Goal: Task Accomplishment & Management: Use online tool/utility

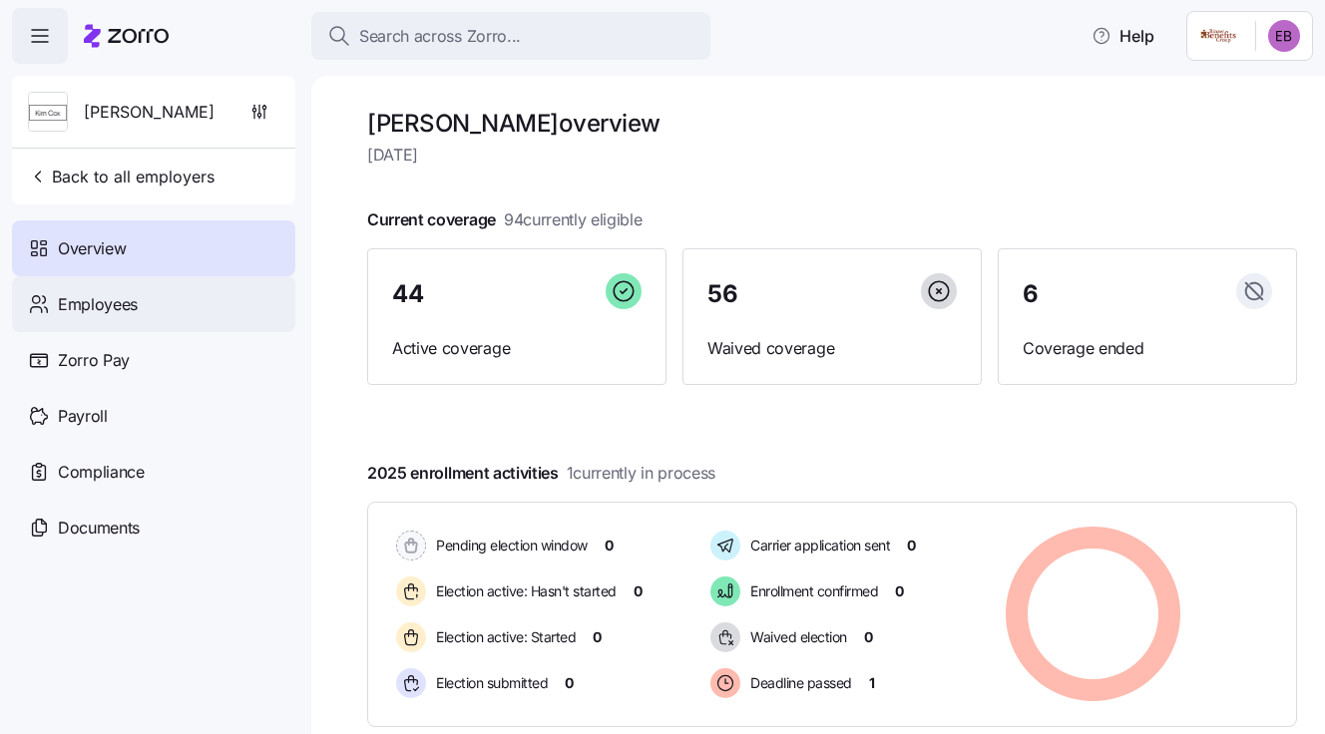
click at [123, 302] on span "Employees" at bounding box center [98, 304] width 80 height 25
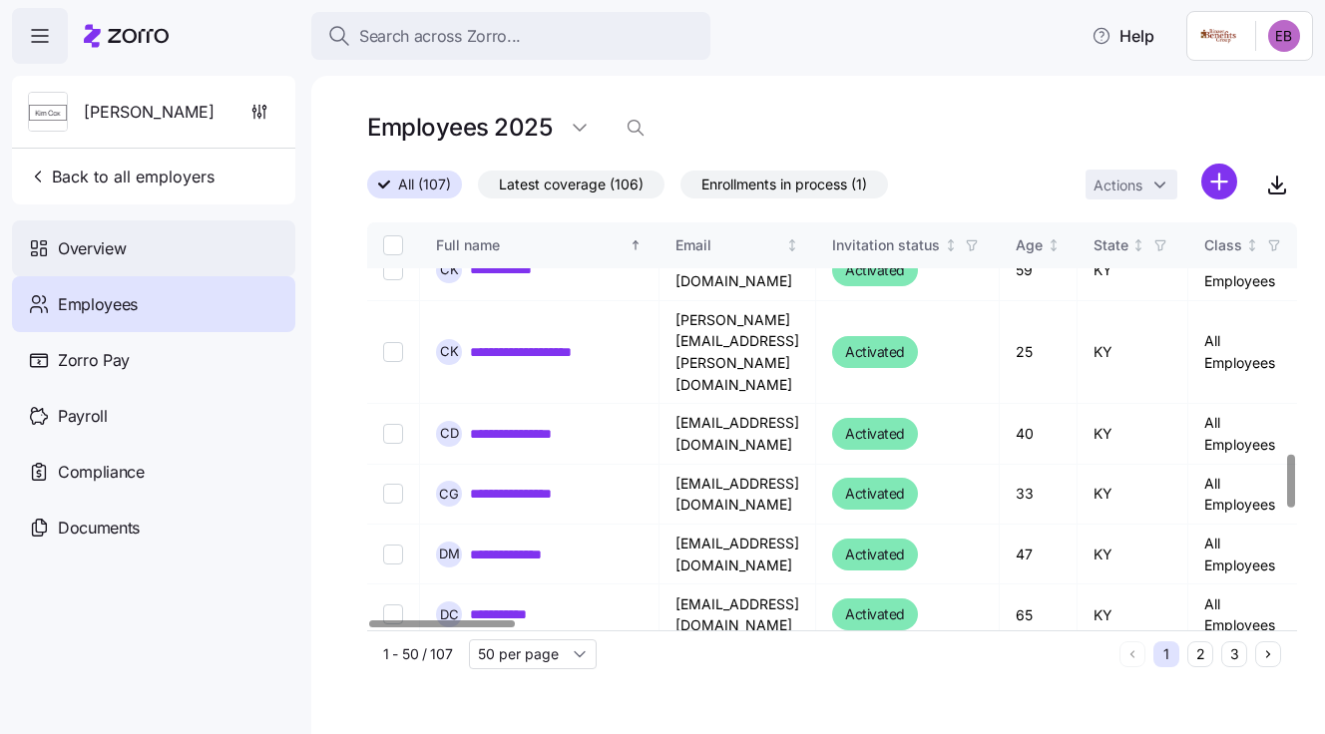
scroll to position [1795, 0]
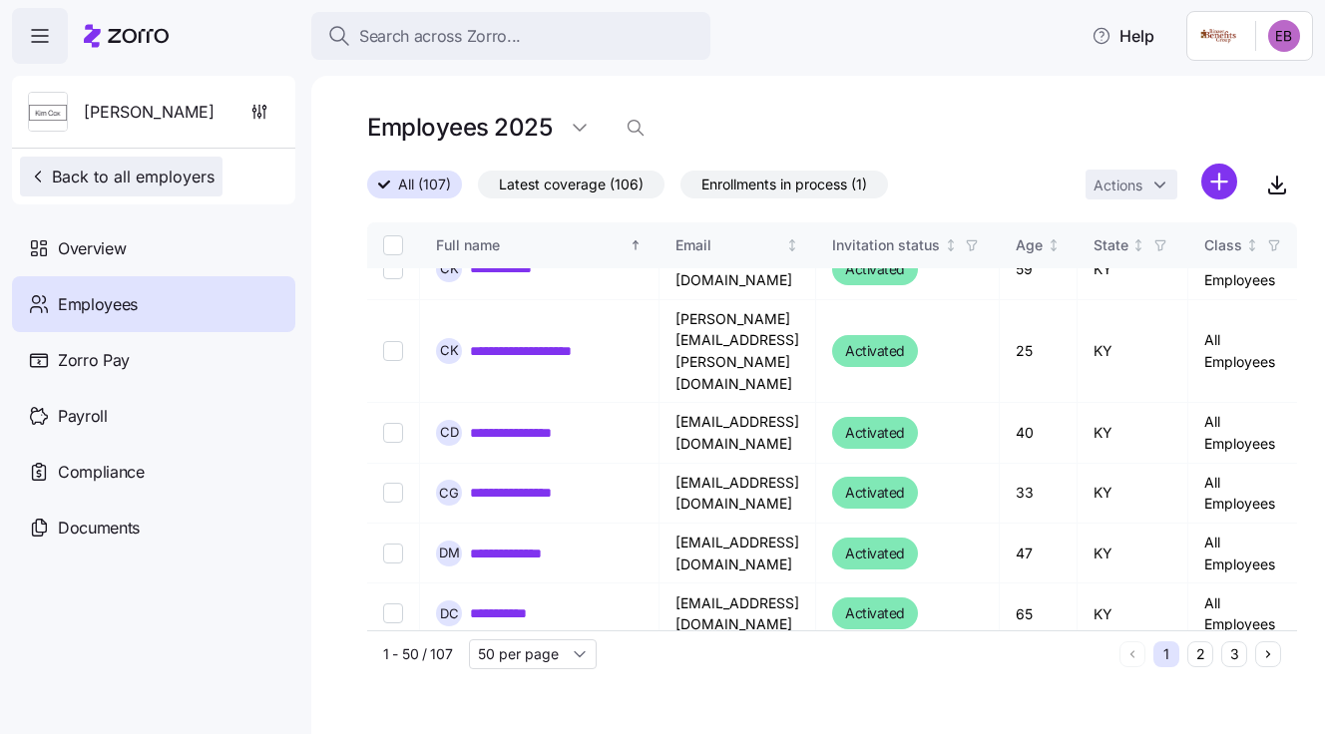
click at [138, 183] on span "Back to all employers" at bounding box center [121, 177] width 187 height 24
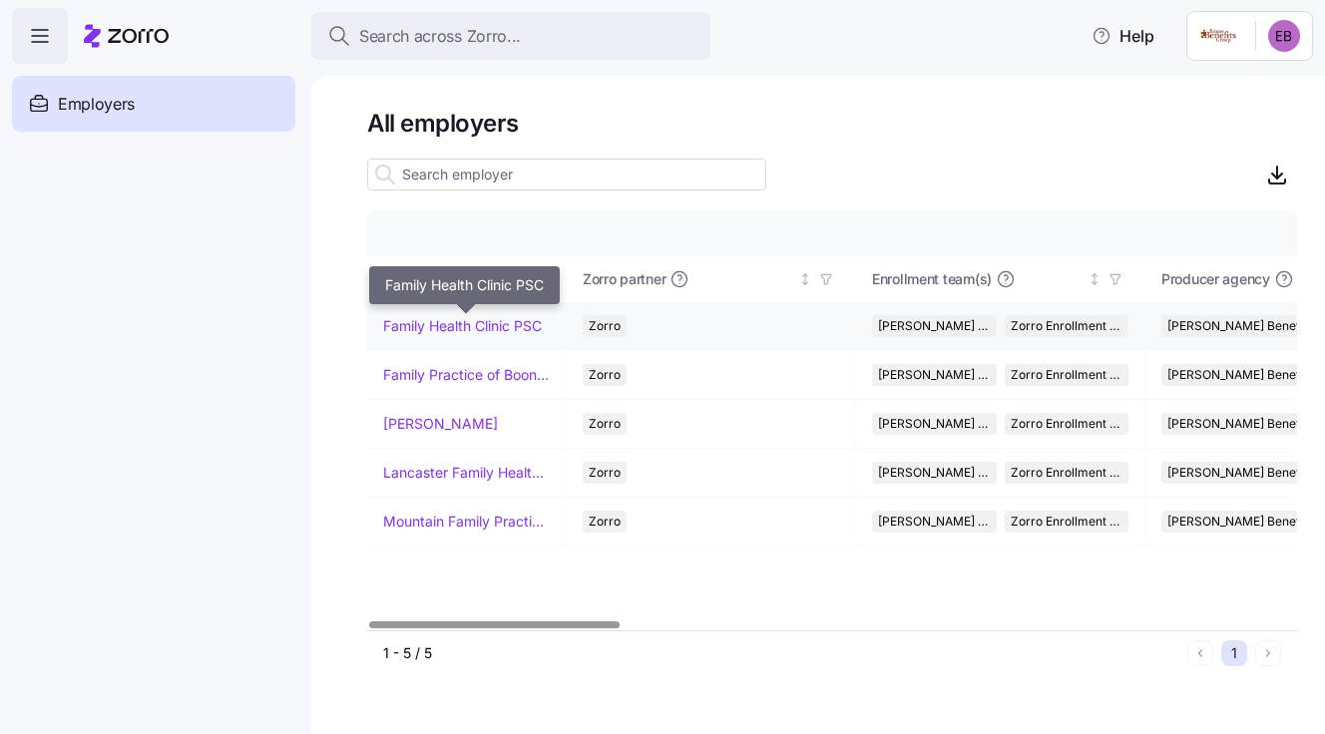
click at [409, 318] on link "Family Health Clinic PSC" at bounding box center [462, 326] width 159 height 20
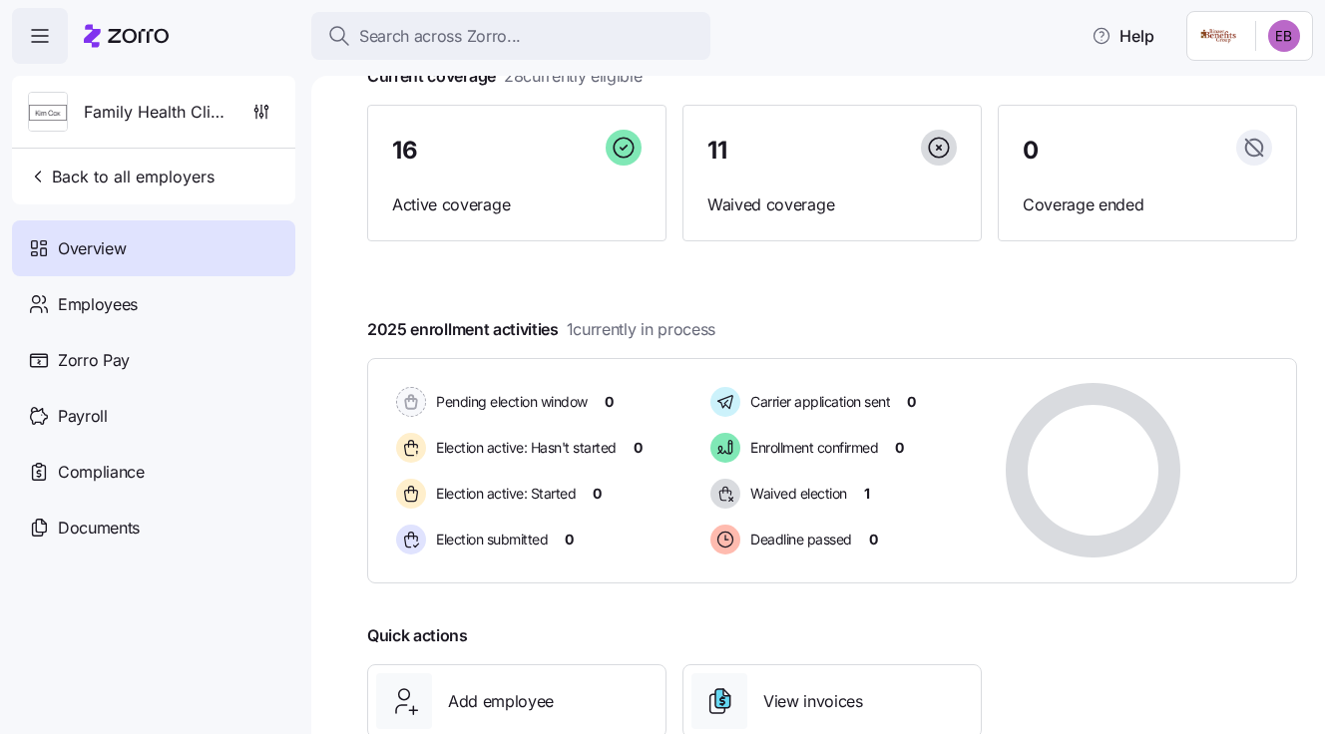
scroll to position [199, 0]
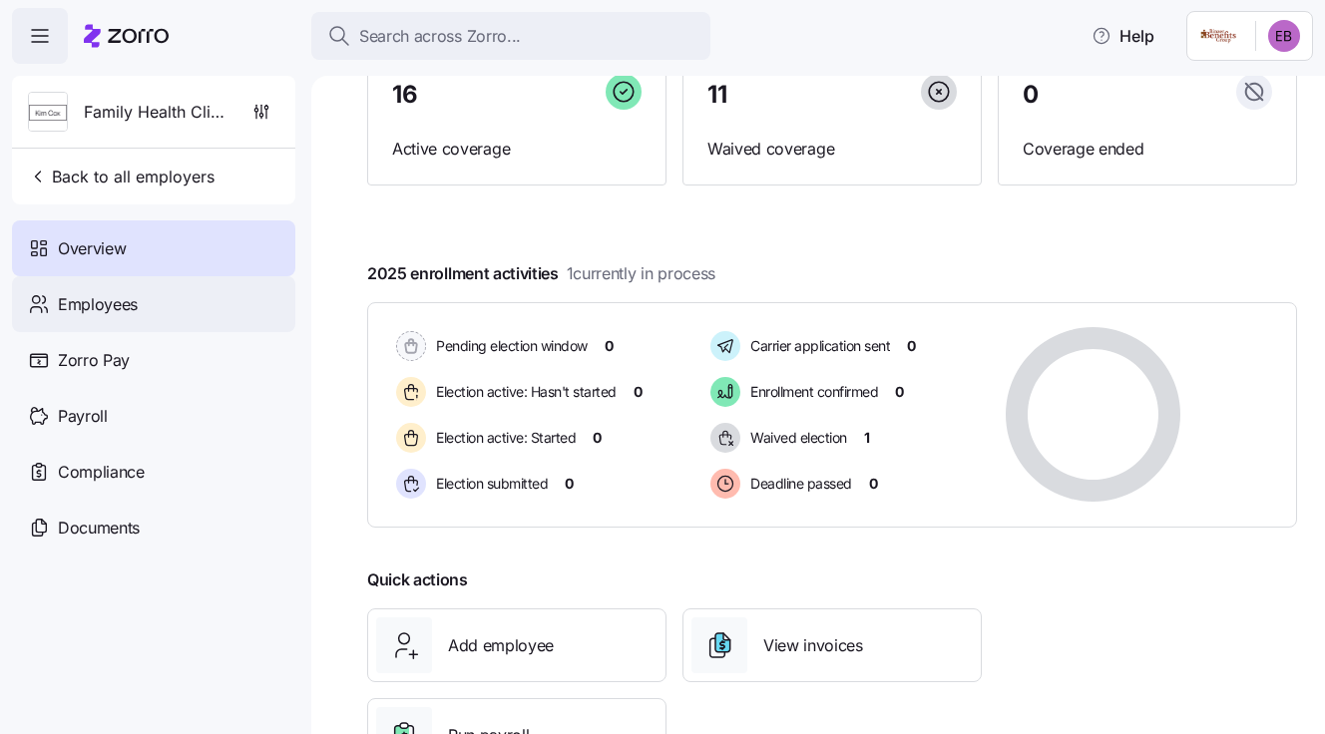
click at [137, 304] on div "Employees" at bounding box center [153, 304] width 283 height 56
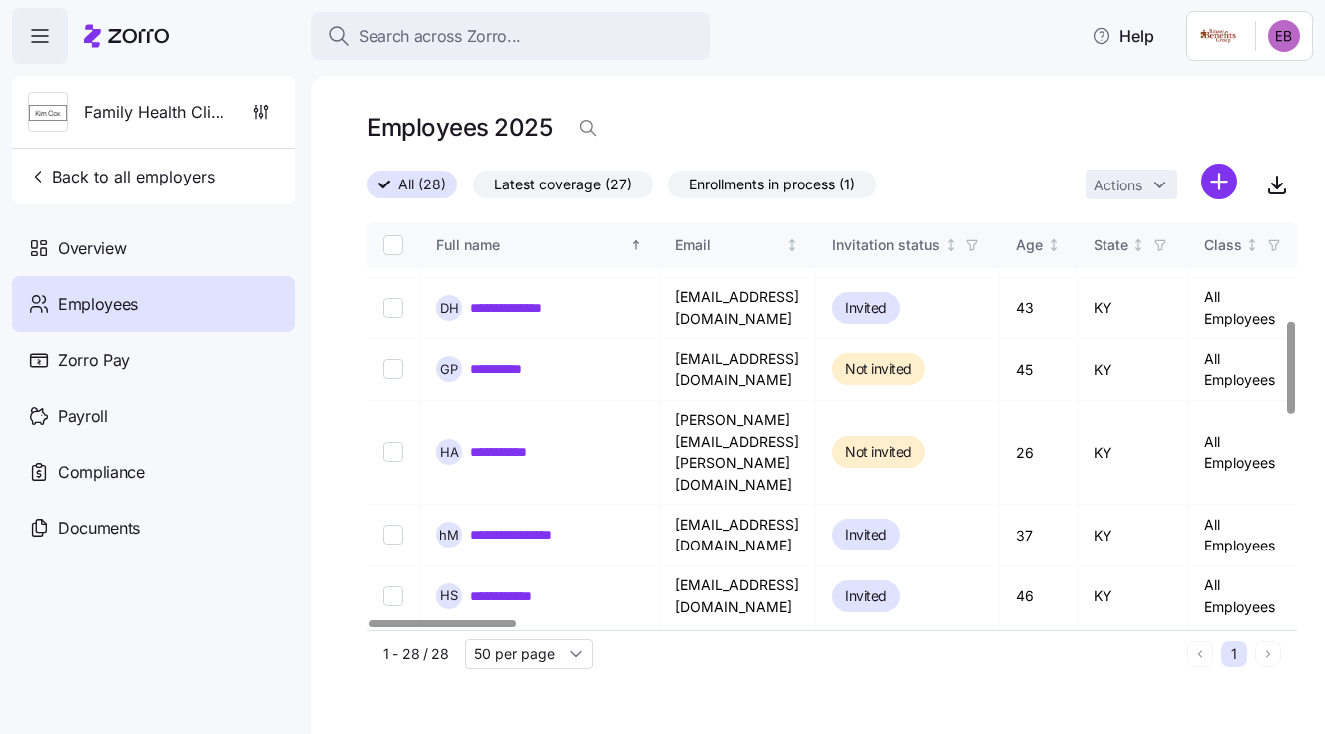
scroll to position [432, 0]
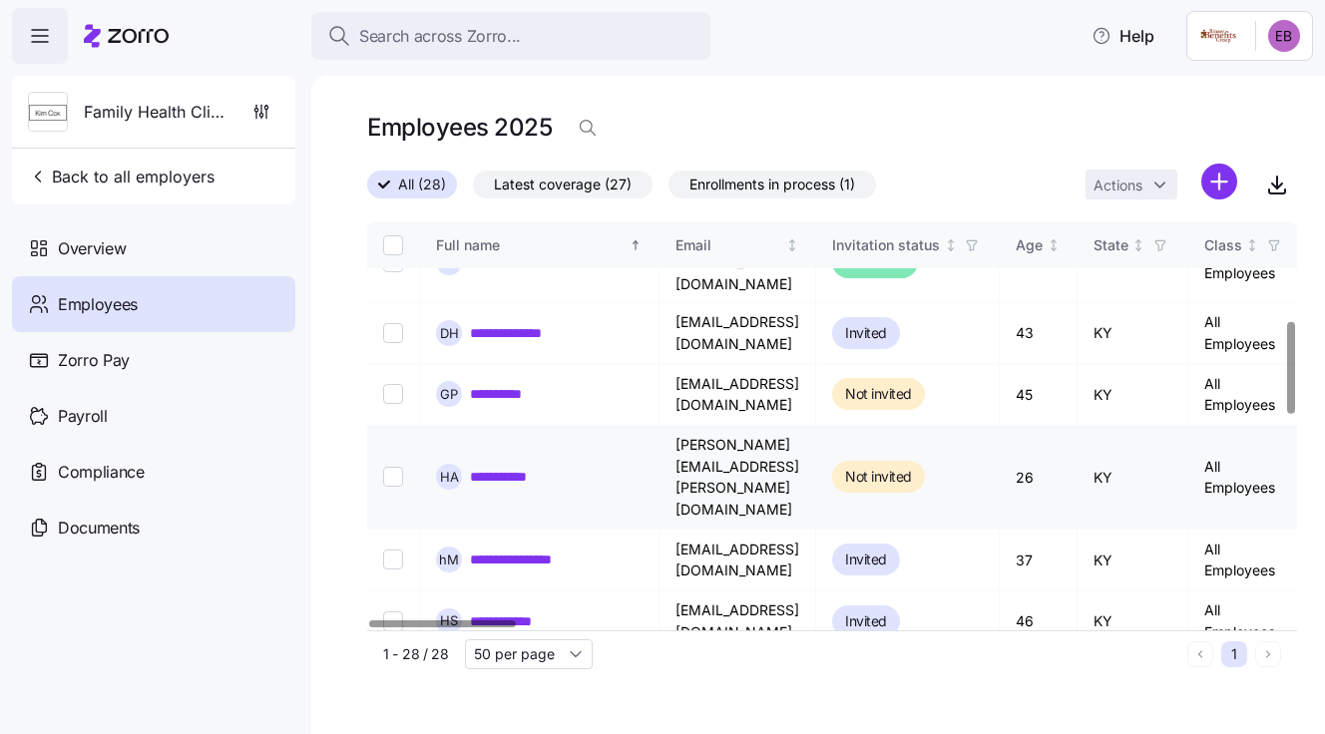
click at [493, 467] on link "**********" at bounding box center [509, 477] width 79 height 20
click at [527, 467] on link "**********" at bounding box center [509, 477] width 79 height 20
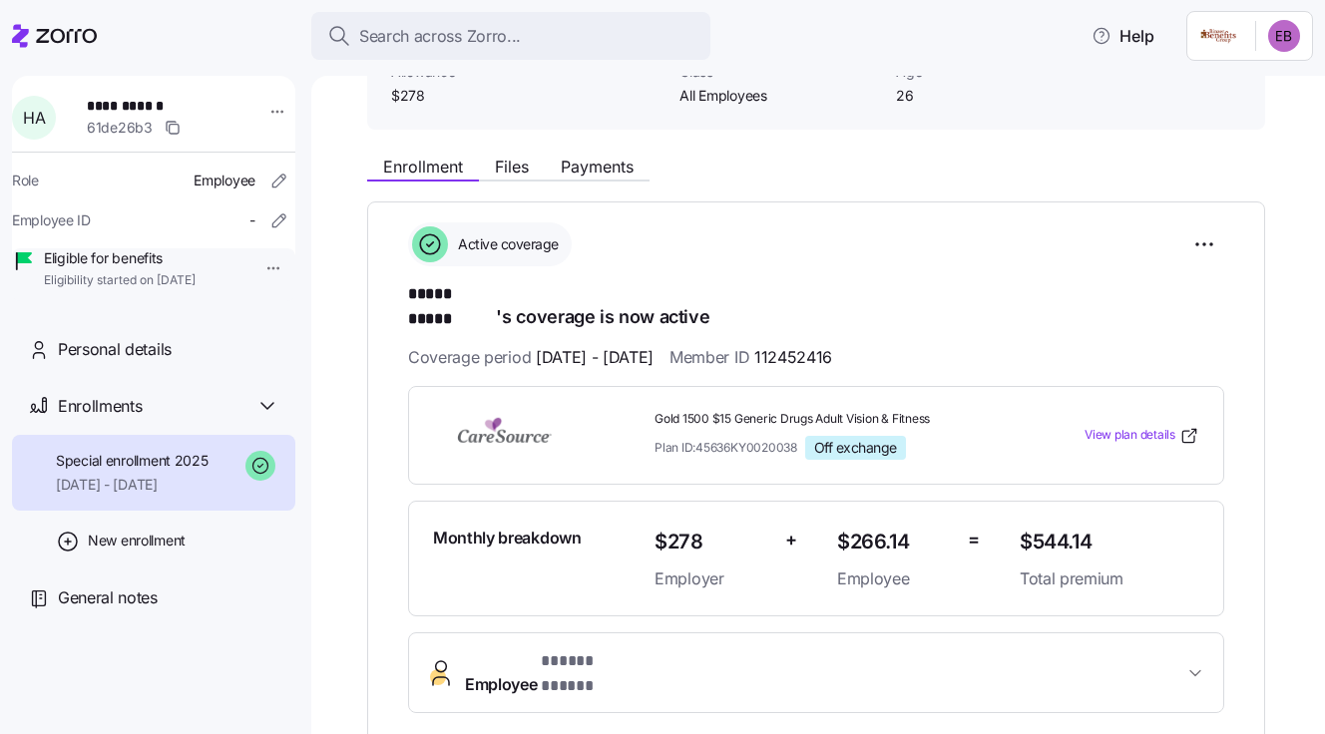
scroll to position [199, 0]
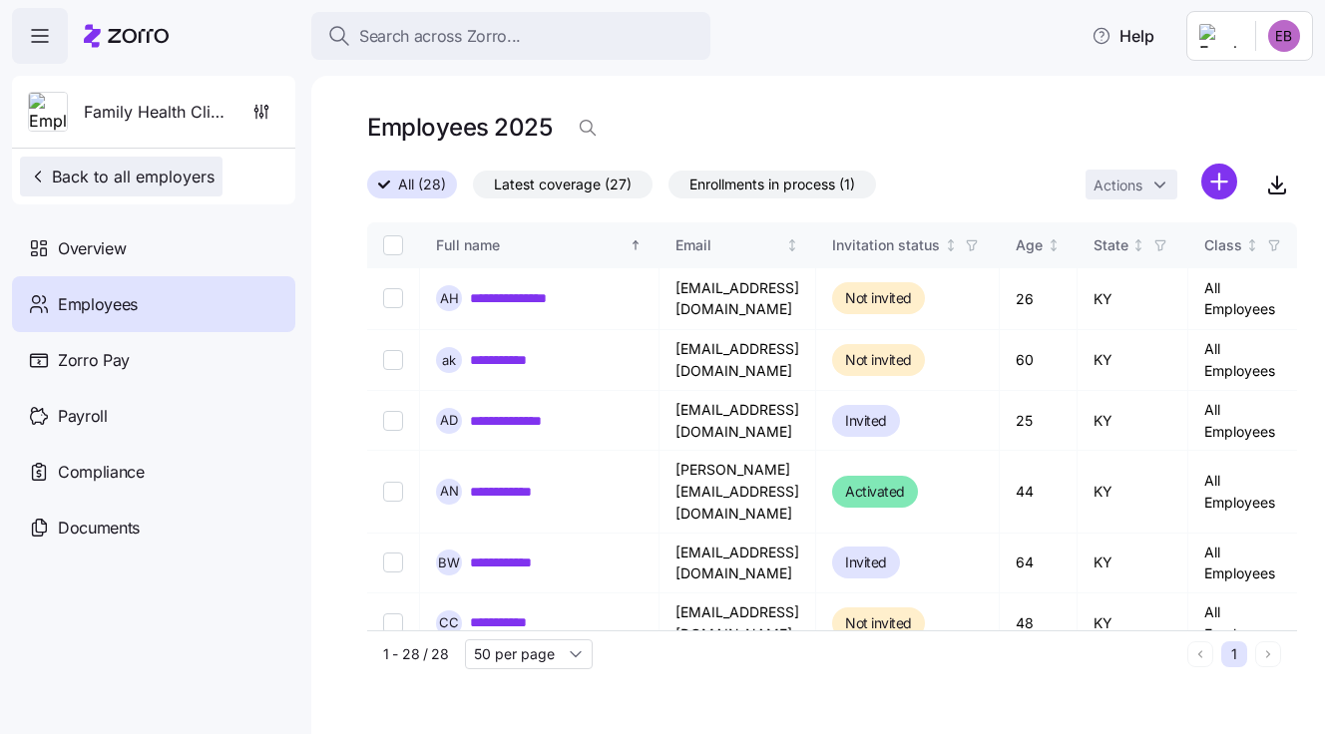
click at [178, 181] on span "Back to all employers" at bounding box center [121, 177] width 187 height 24
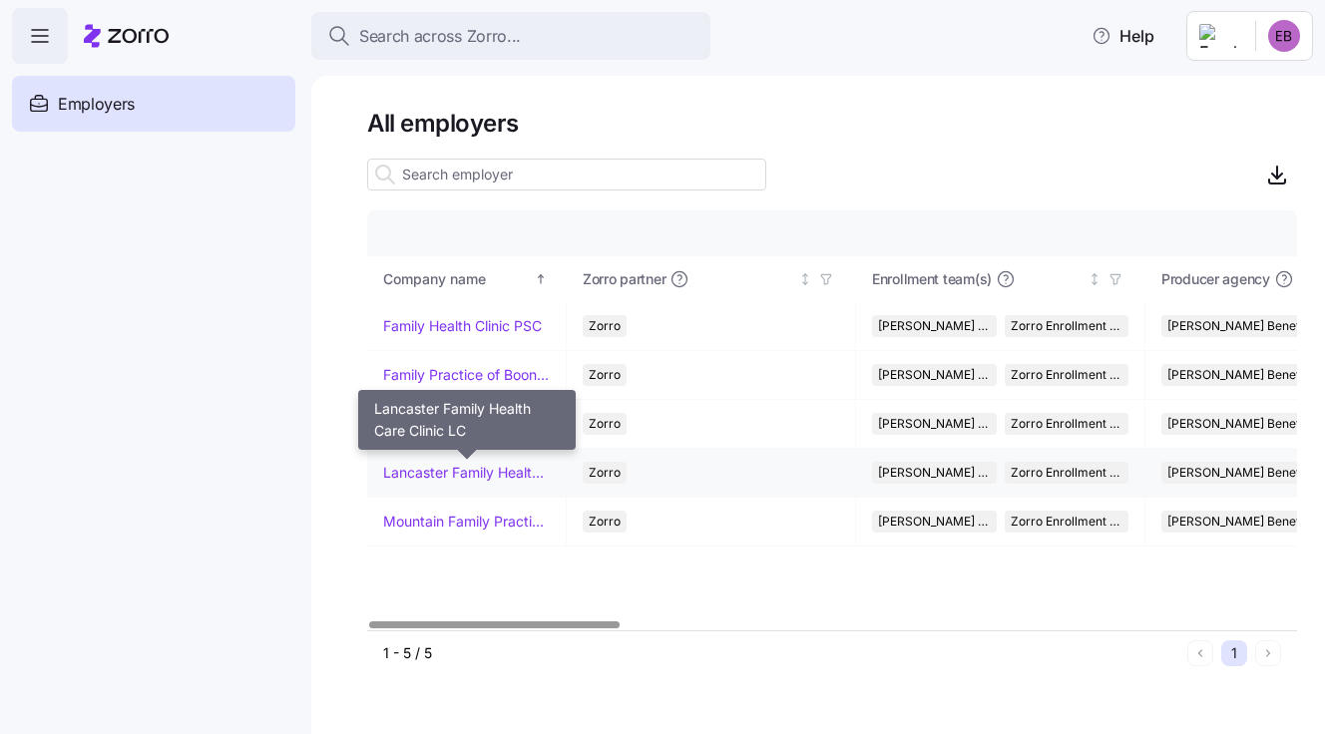
click at [449, 472] on link "Lancaster Family Health Care Clinic LC" at bounding box center [466, 473] width 167 height 20
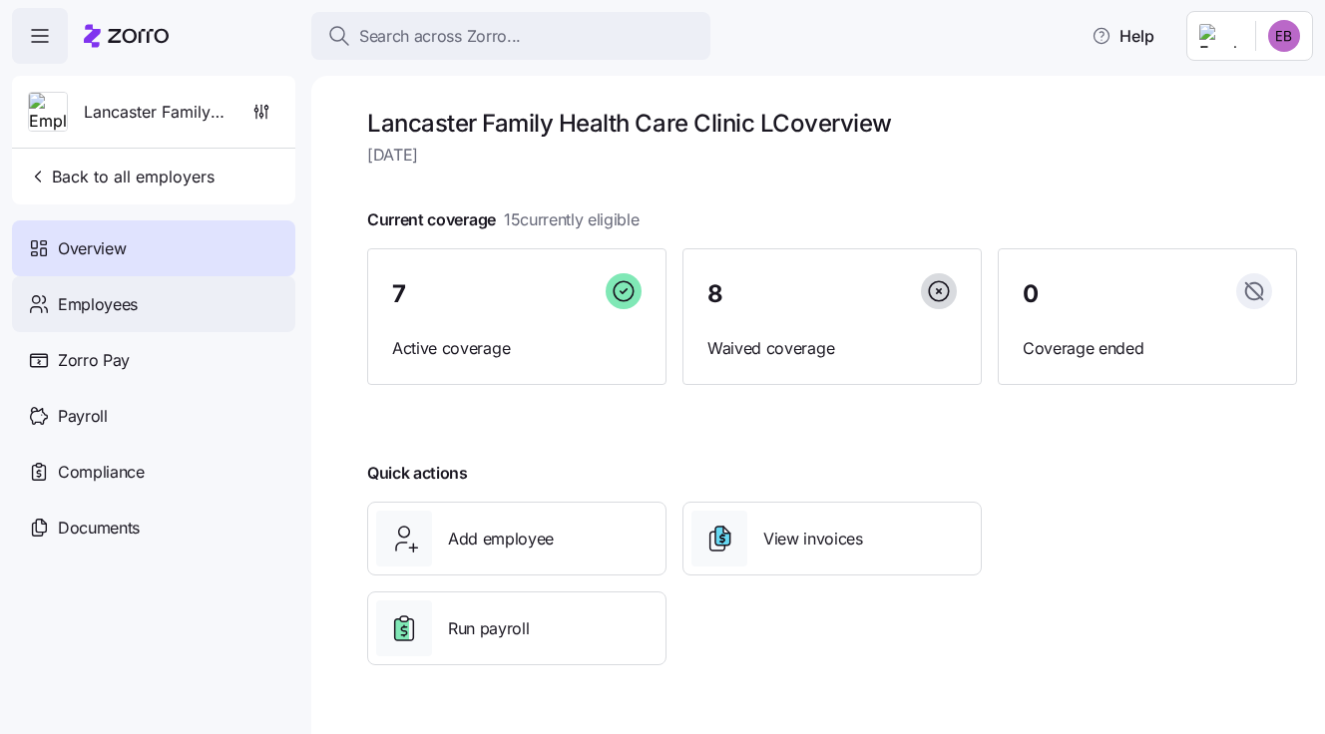
click at [73, 300] on span "Employees" at bounding box center [98, 304] width 80 height 25
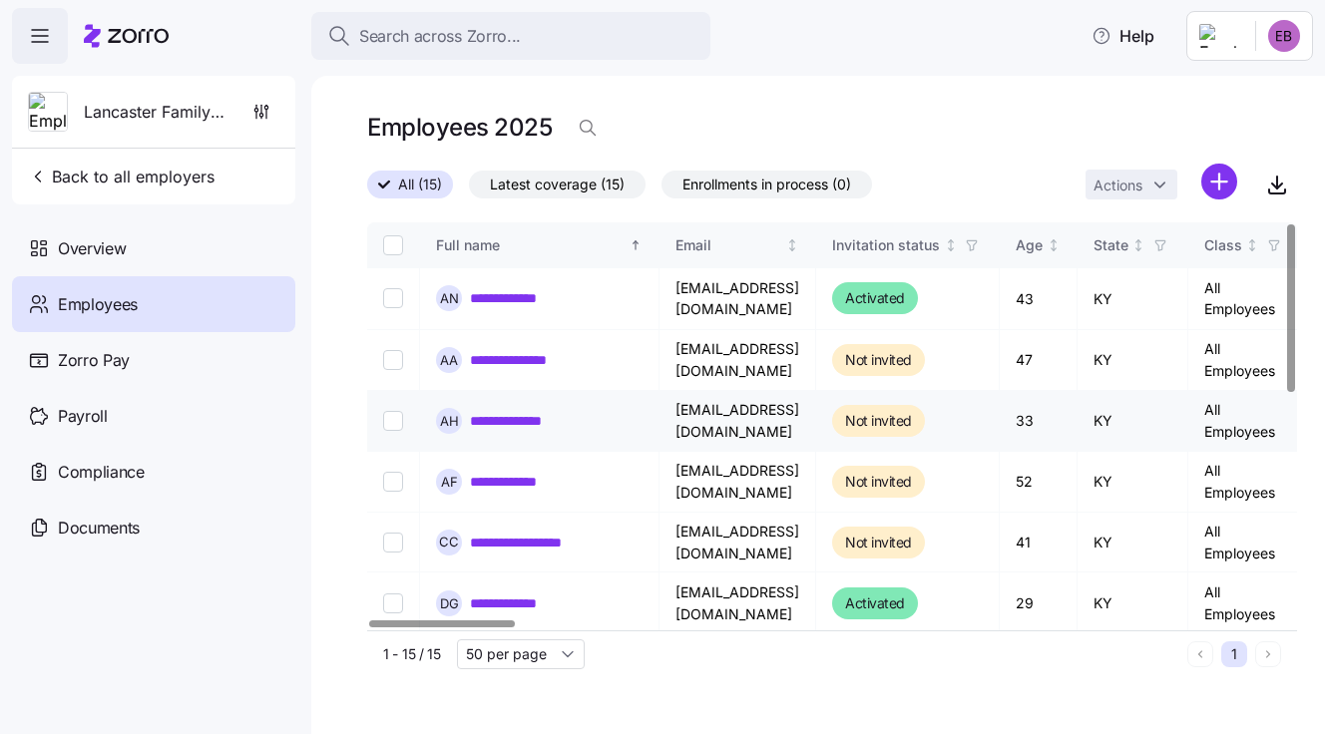
click at [527, 421] on link "**********" at bounding box center [518, 421] width 96 height 20
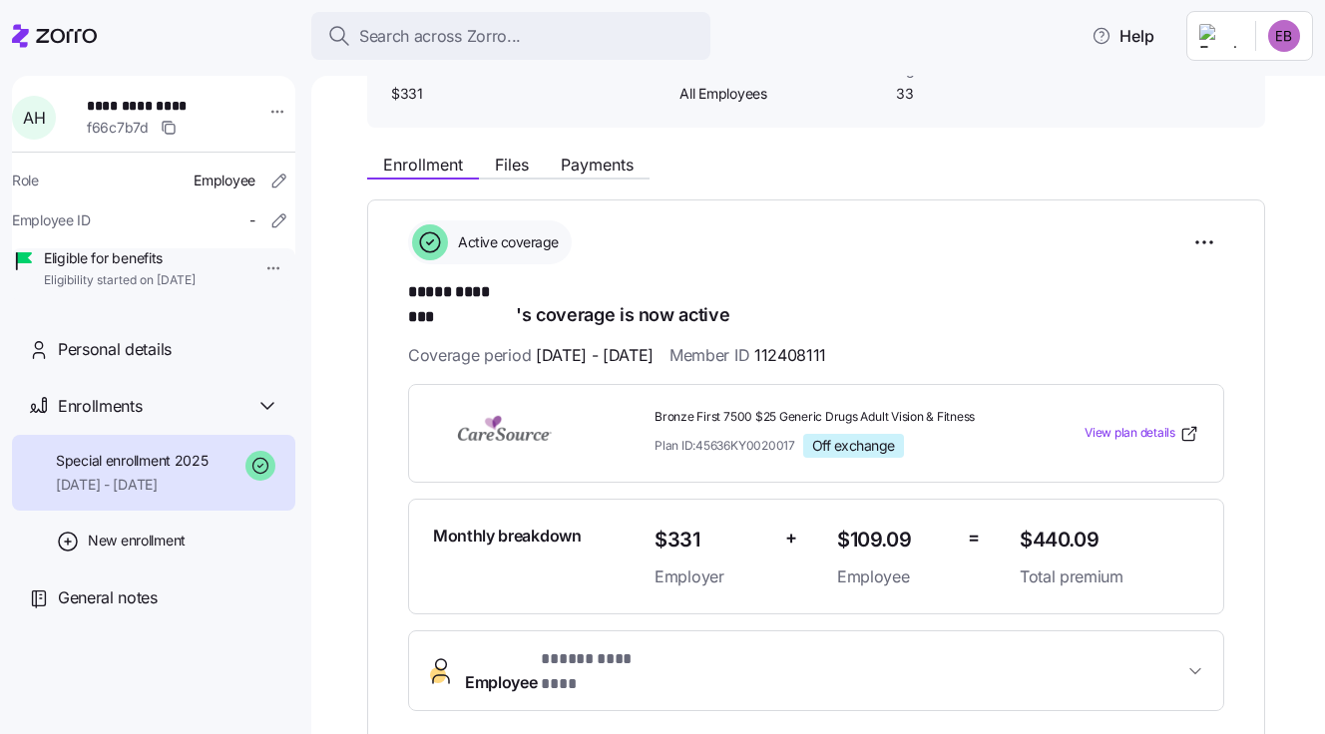
scroll to position [199, 0]
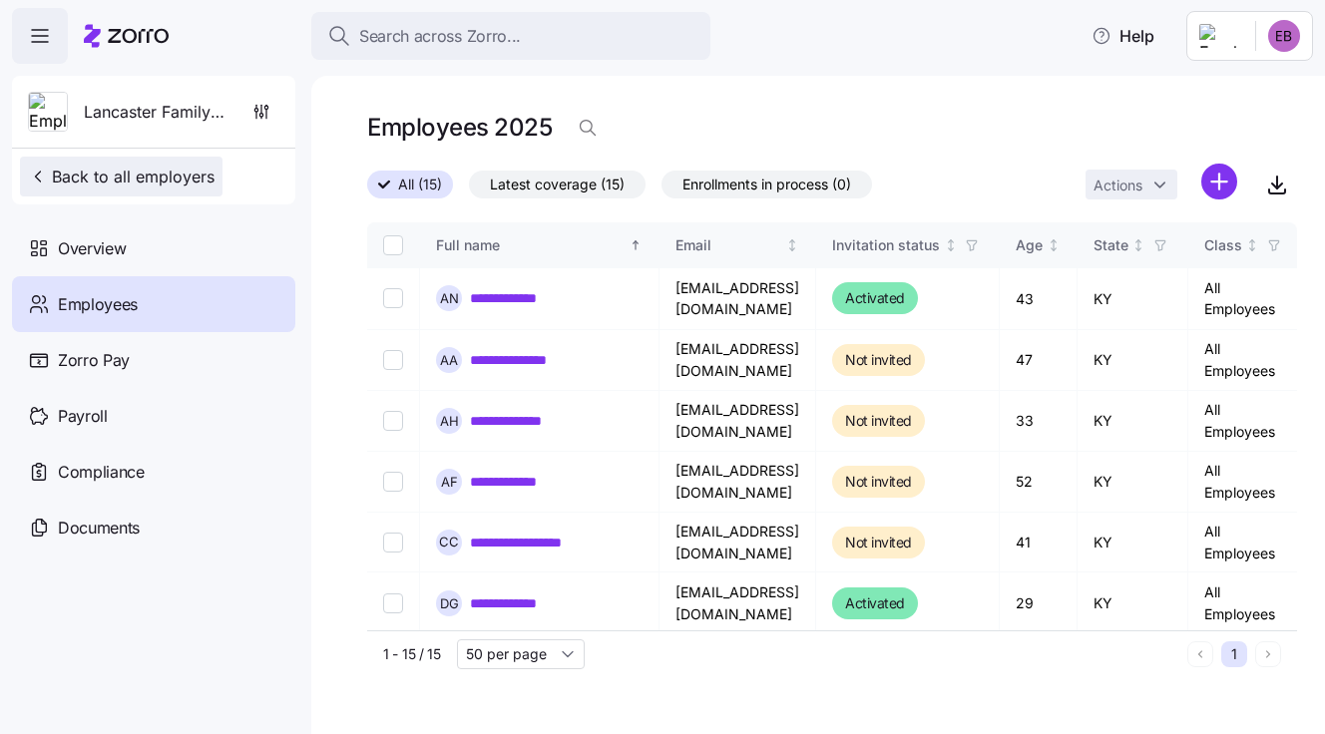
click at [124, 173] on span "Back to all employers" at bounding box center [121, 177] width 187 height 24
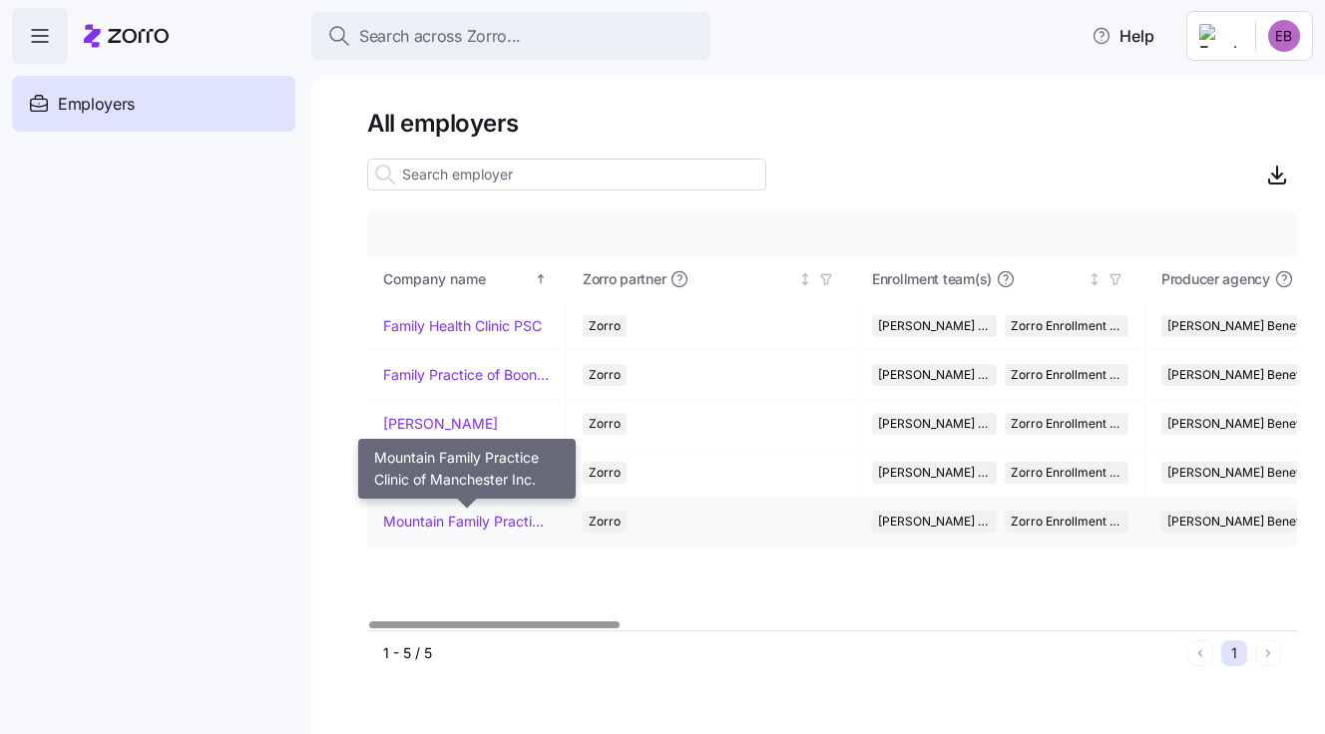
click at [433, 512] on link "Mountain Family Practice Clinic of Manchester Inc." at bounding box center [466, 522] width 167 height 20
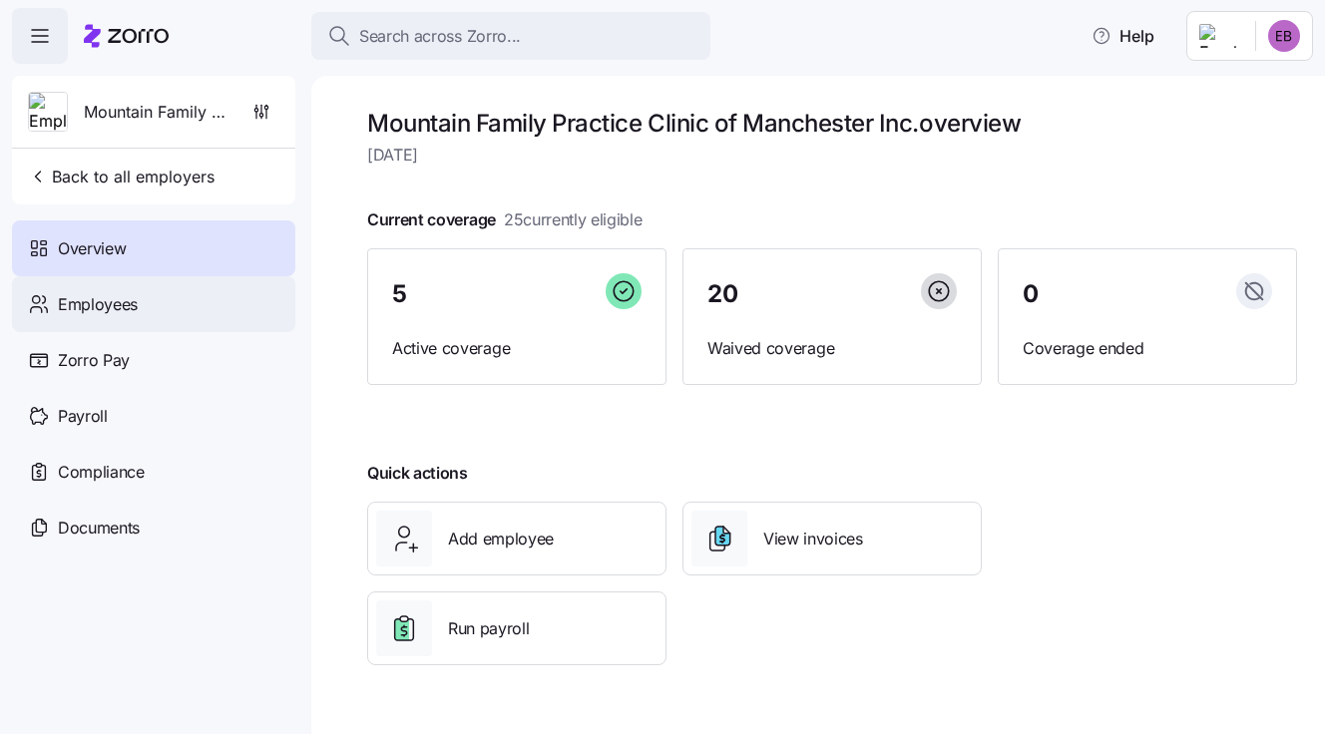
click at [135, 296] on span "Employees" at bounding box center [98, 304] width 80 height 25
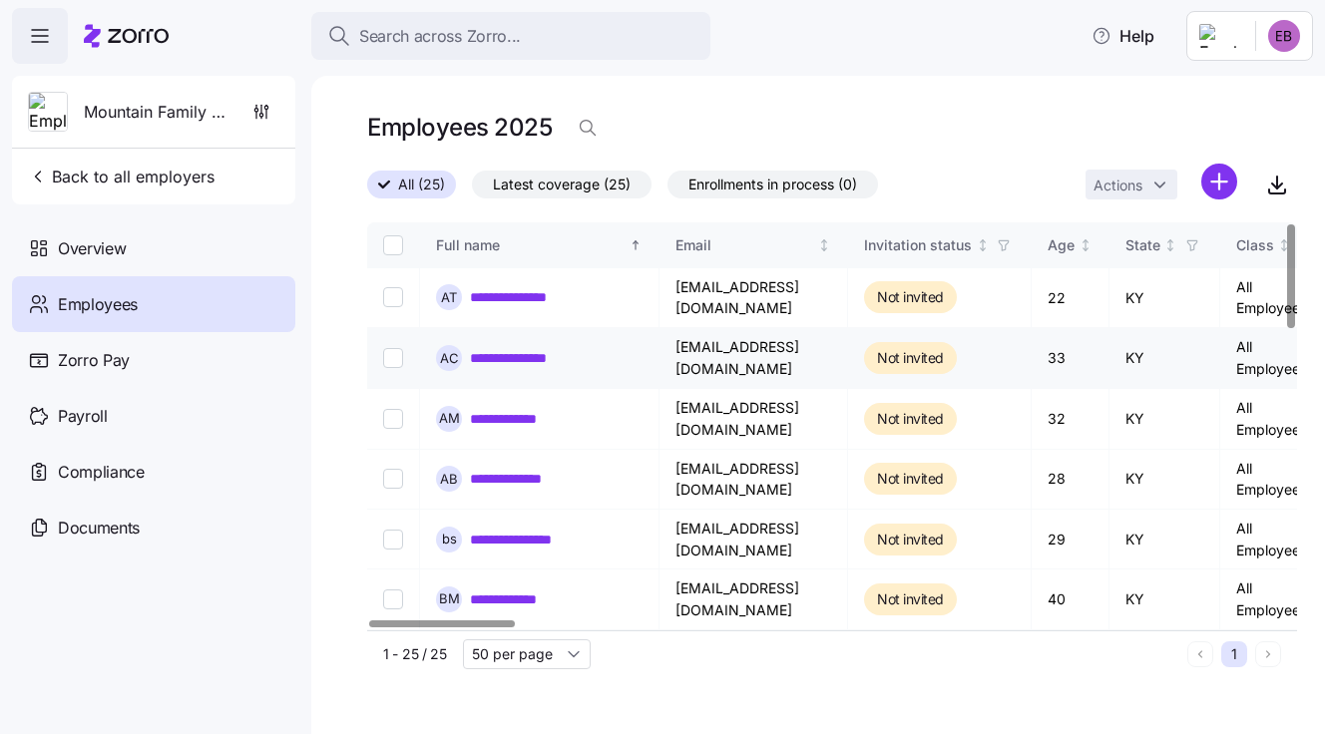
click at [540, 358] on link "**********" at bounding box center [523, 358] width 107 height 20
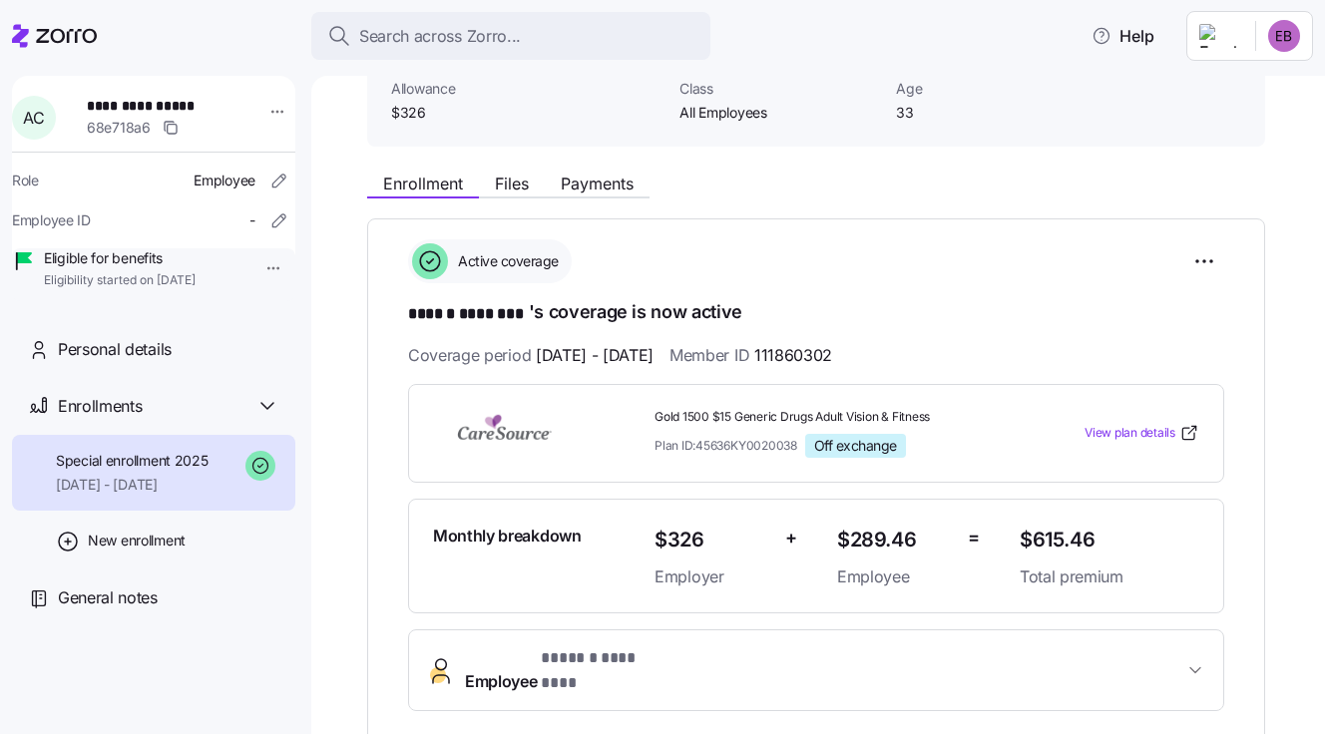
scroll to position [199, 0]
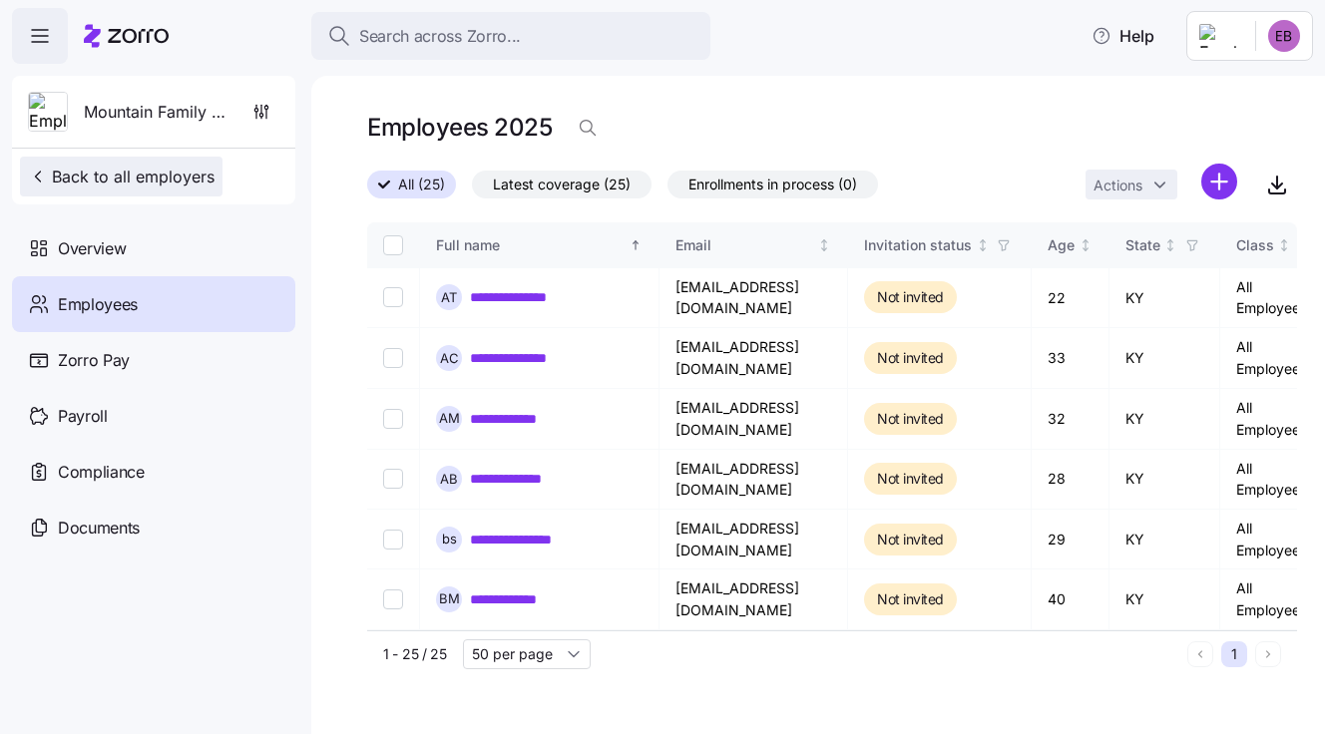
click at [104, 172] on span "Back to all employers" at bounding box center [121, 177] width 187 height 24
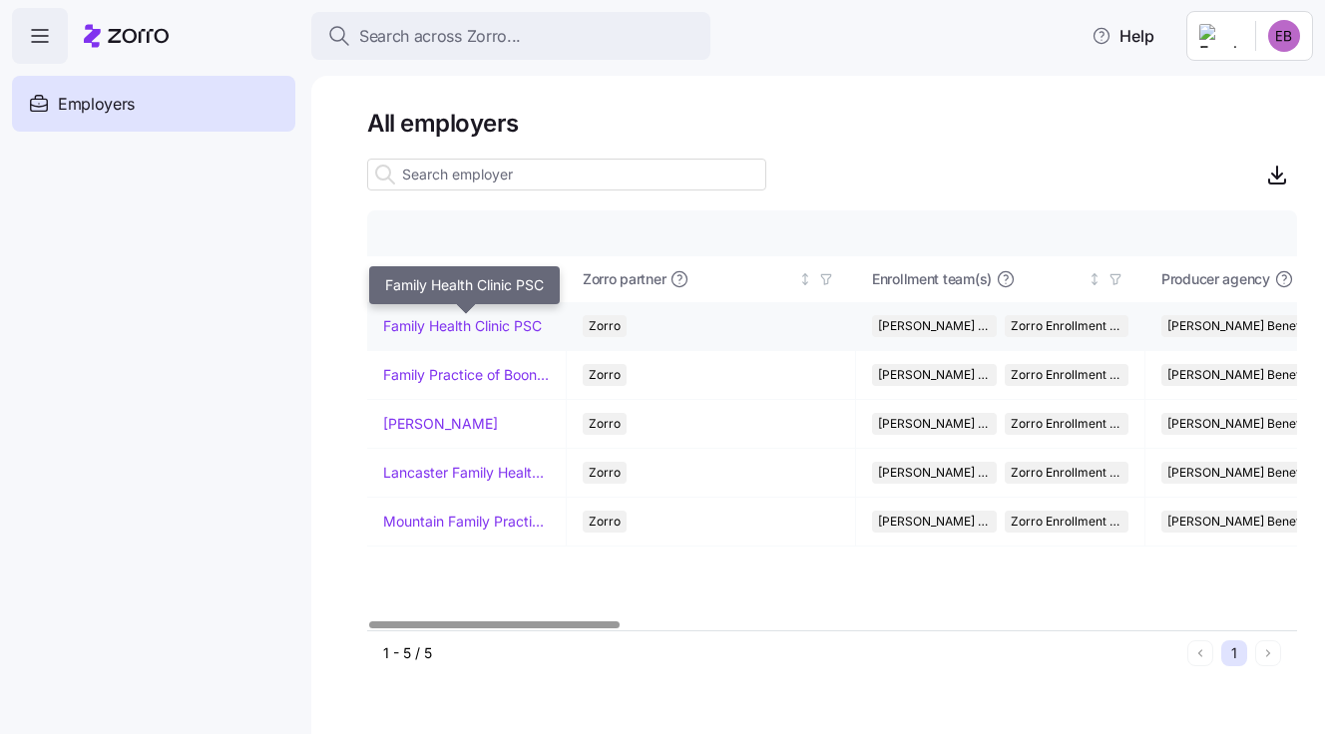
click at [407, 317] on link "Family Health Clinic PSC" at bounding box center [462, 326] width 159 height 20
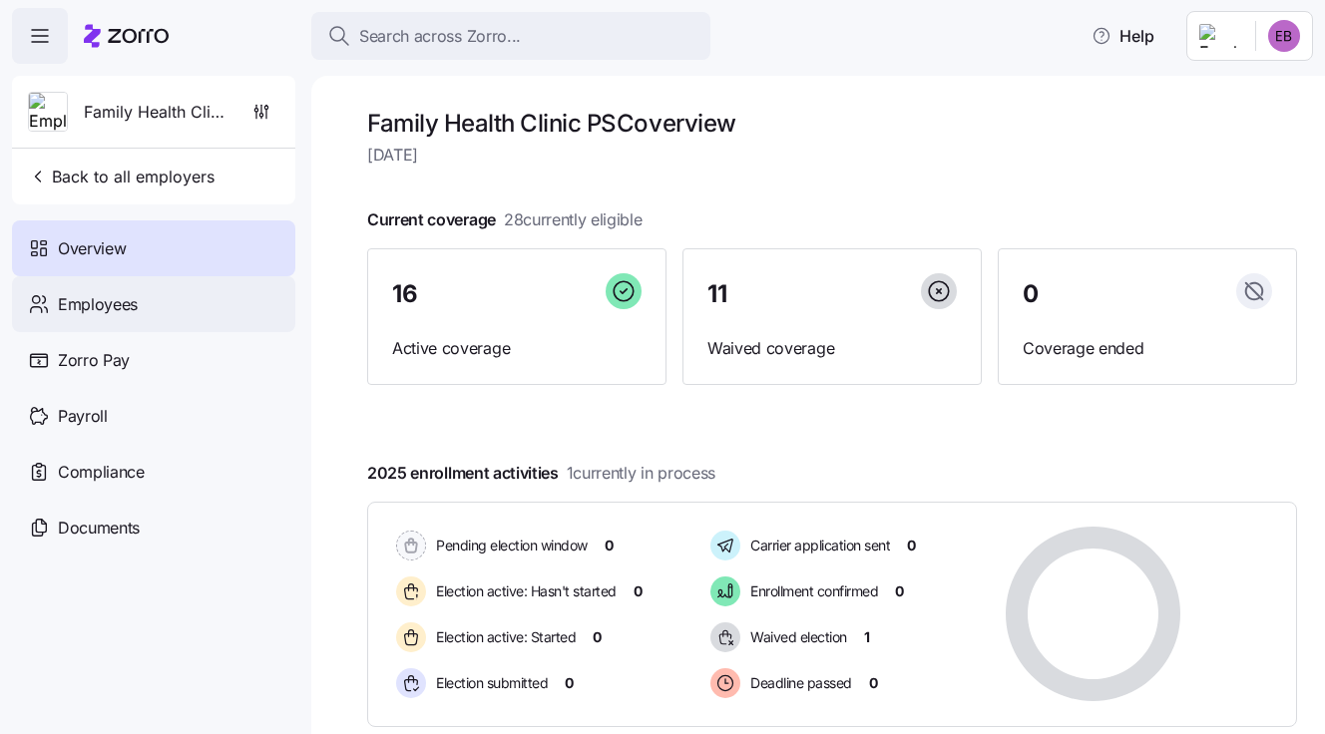
click at [144, 307] on div "Employees" at bounding box center [153, 304] width 283 height 56
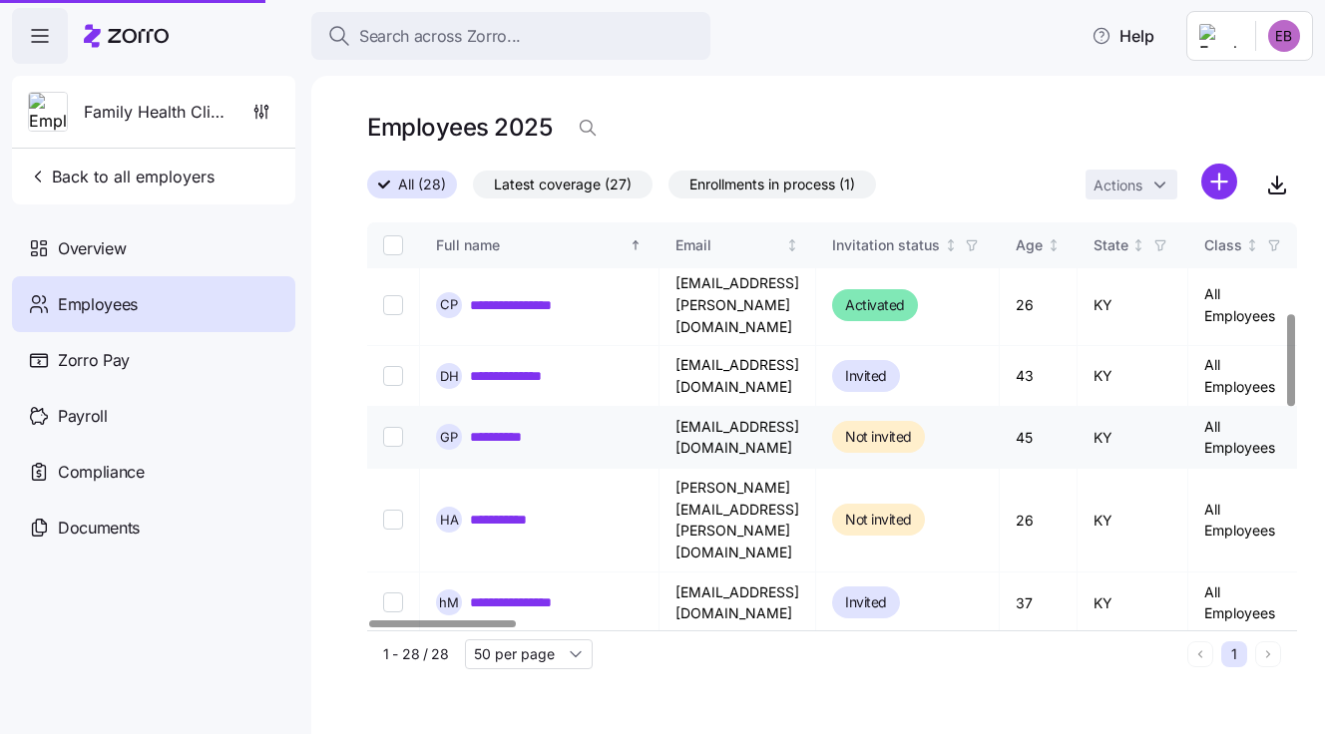
scroll to position [399, 0]
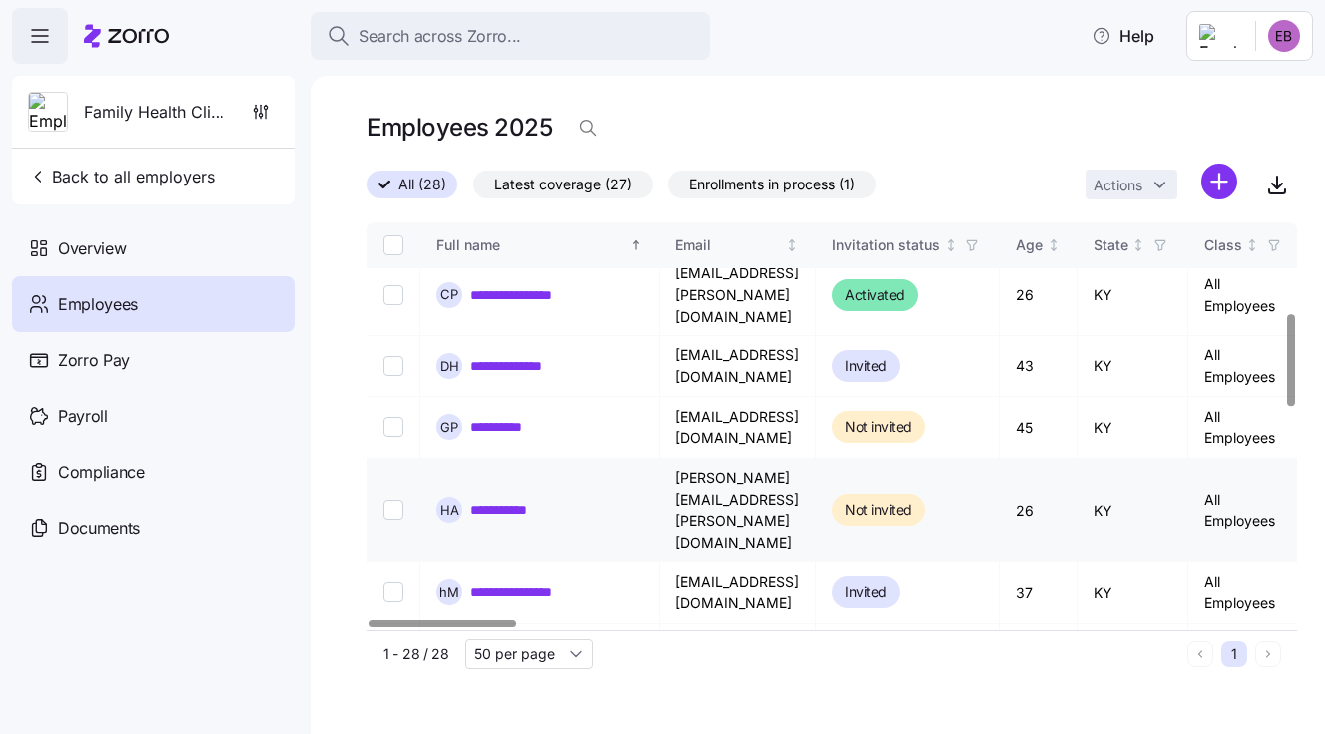
click at [532, 500] on link "**********" at bounding box center [509, 510] width 79 height 20
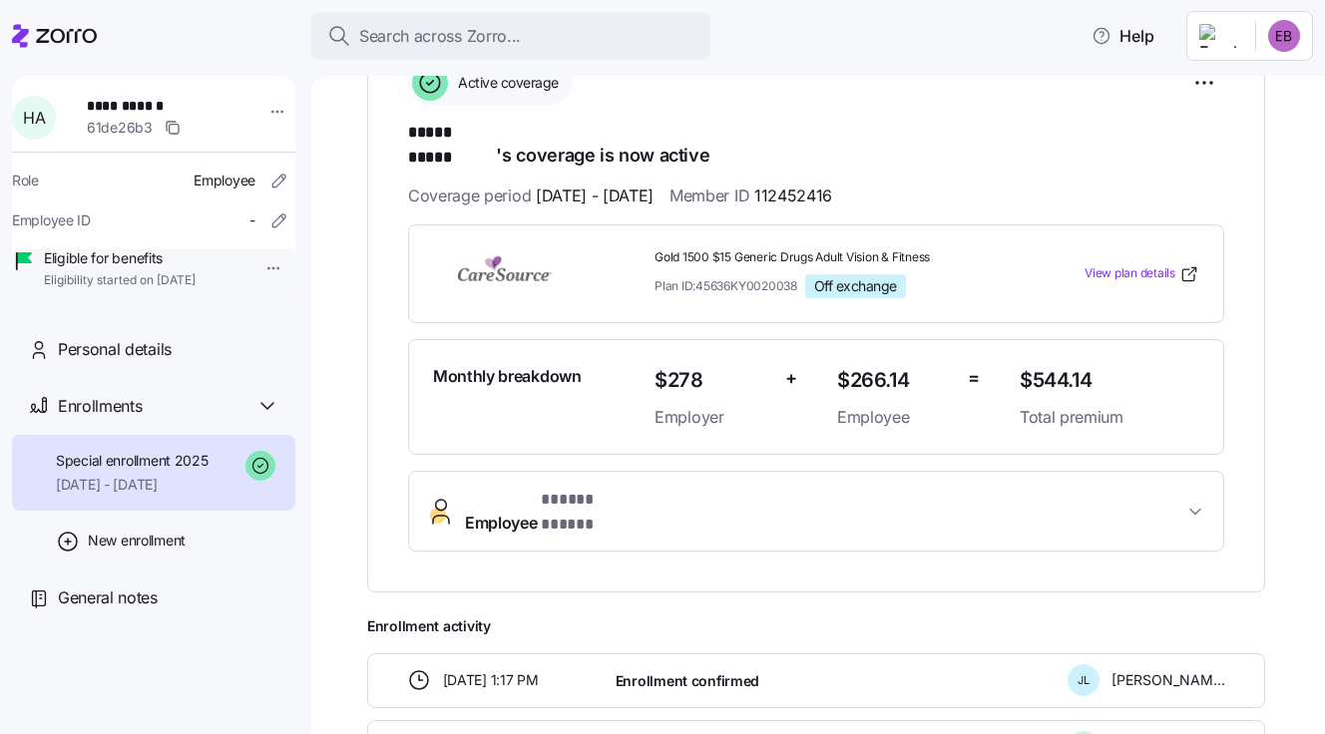
scroll to position [298, 0]
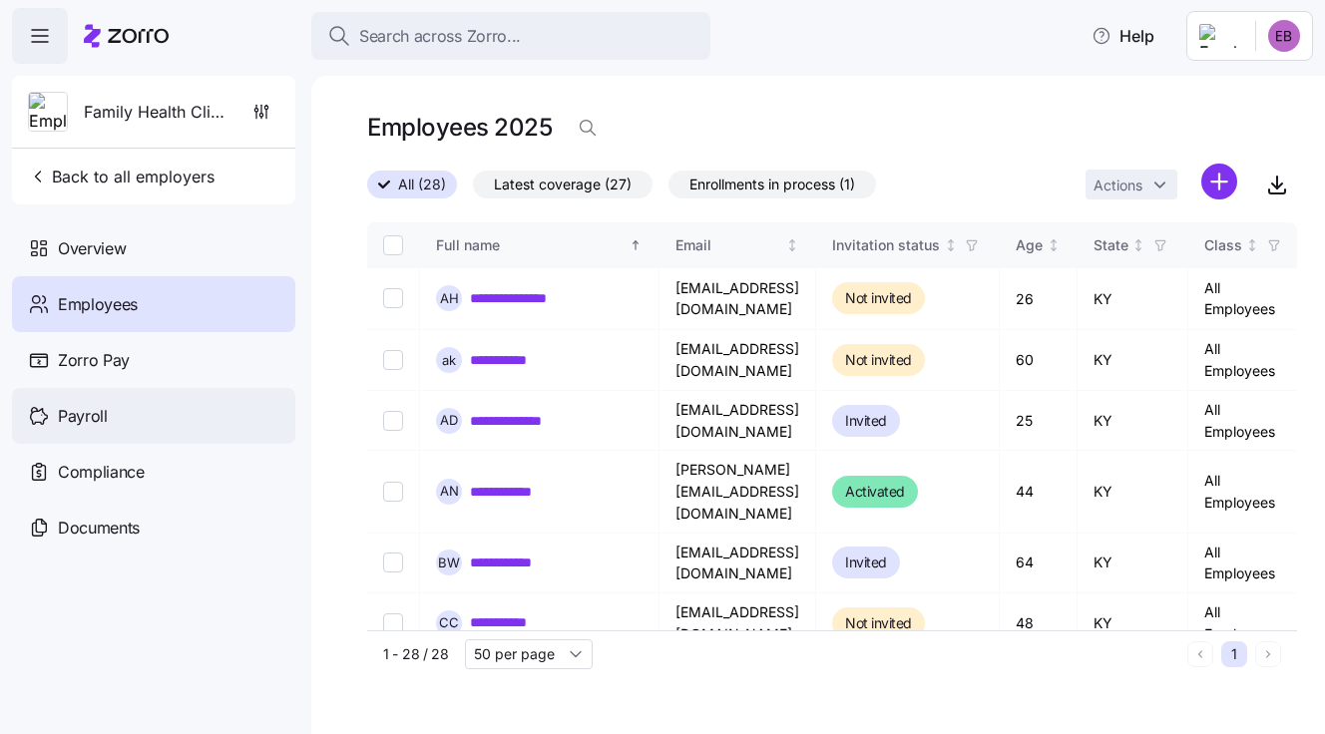
click at [111, 411] on div "Payroll" at bounding box center [153, 416] width 283 height 56
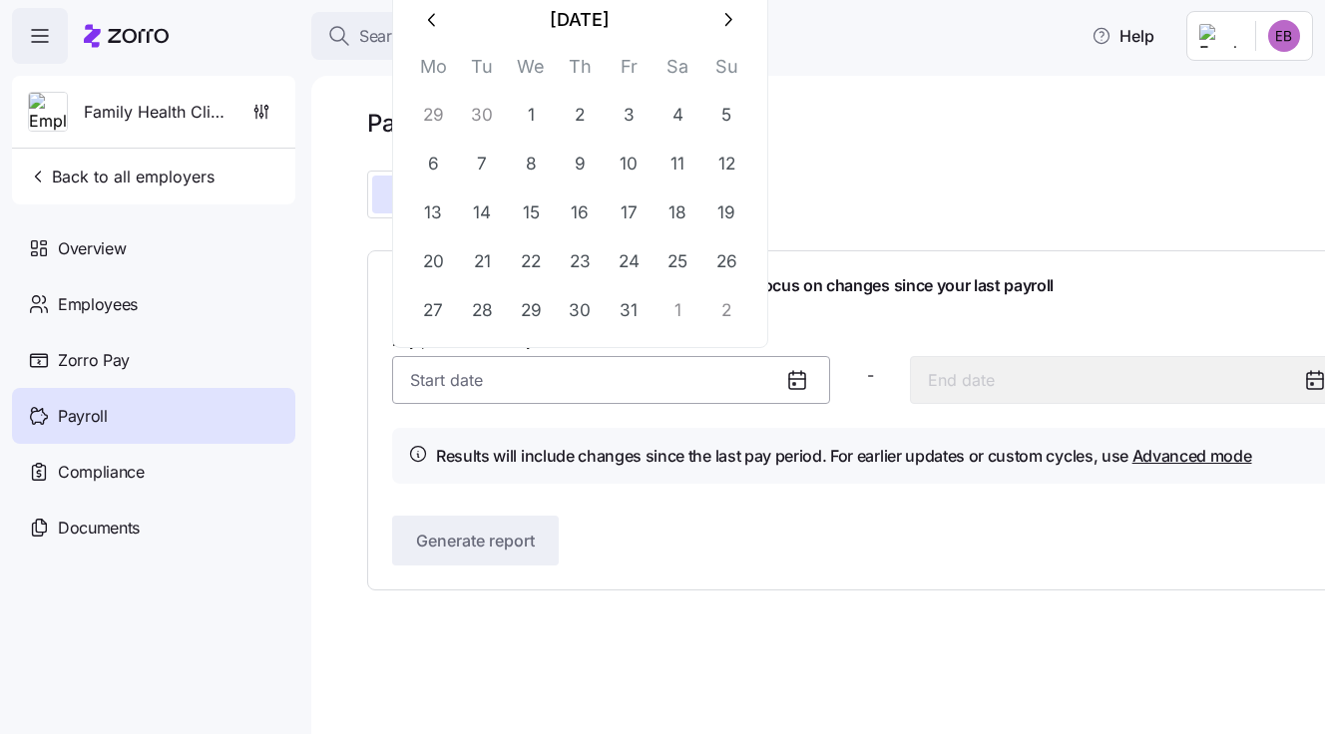
click at [468, 382] on input "Pay period (bi weekly) *" at bounding box center [611, 380] width 438 height 48
click at [526, 116] on button "1" at bounding box center [531, 116] width 48 height 48
type input "[DATE]"
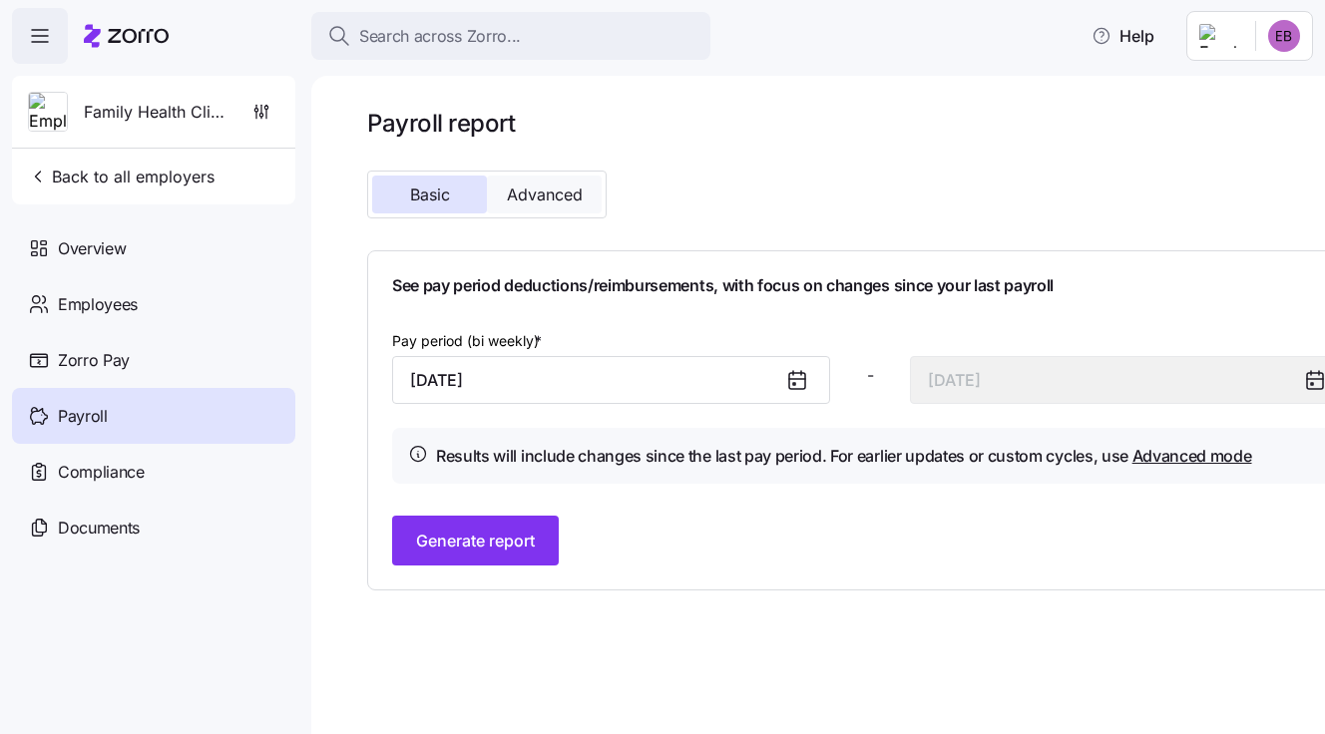
click at [525, 187] on span "Advanced" at bounding box center [545, 195] width 76 height 16
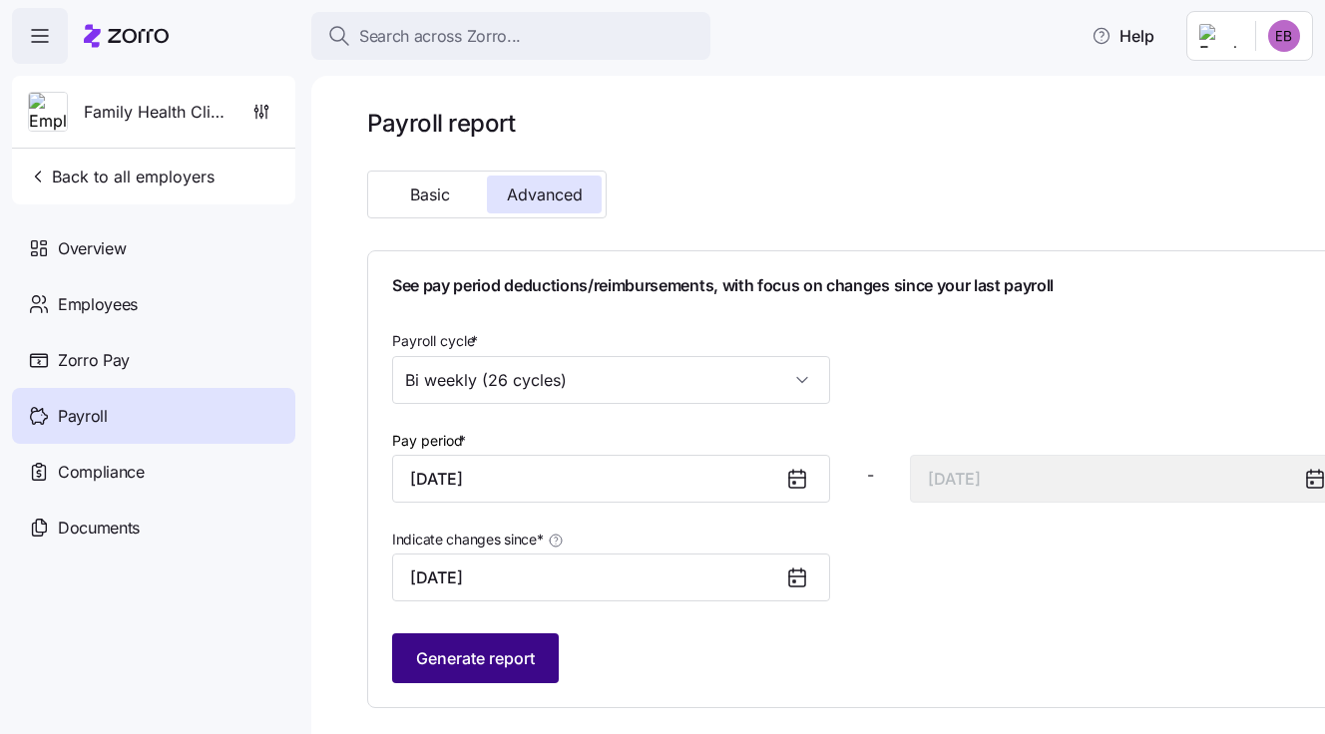
click at [474, 664] on span "Generate report" at bounding box center [475, 658] width 119 height 24
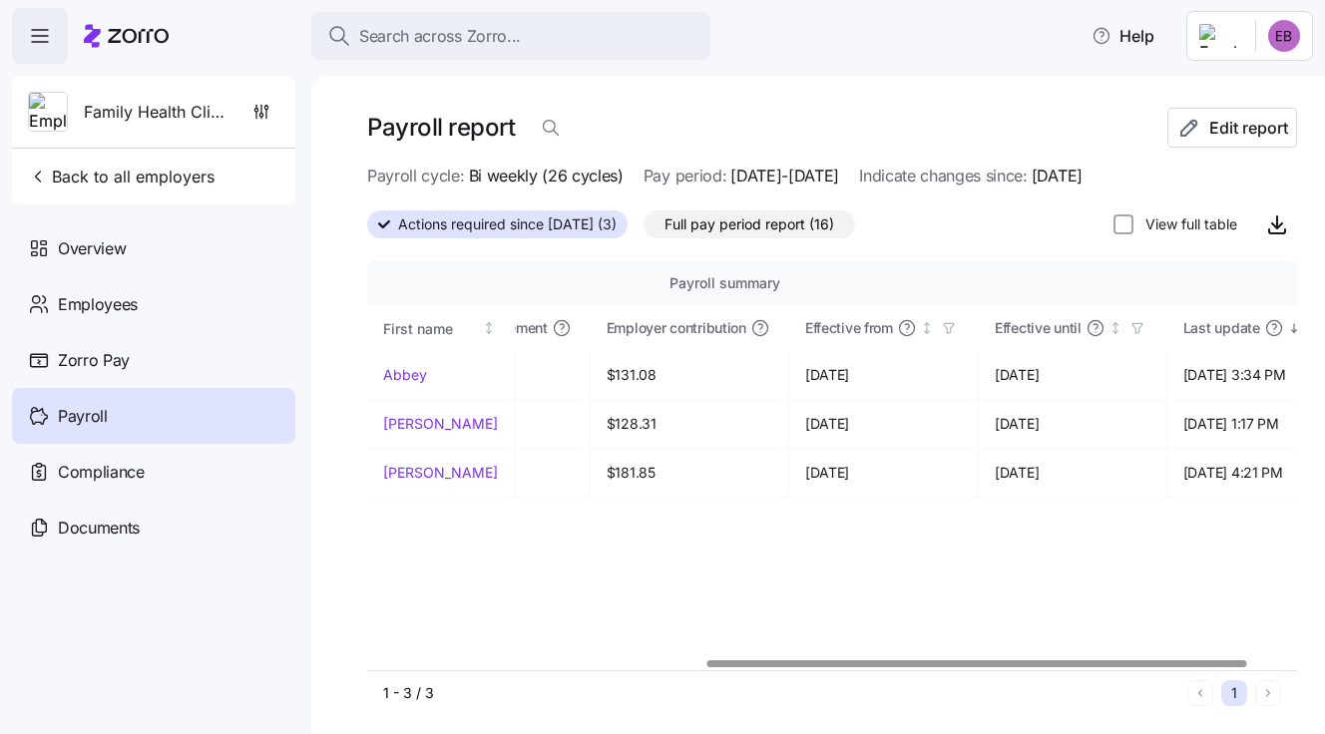
scroll to position [0, 631]
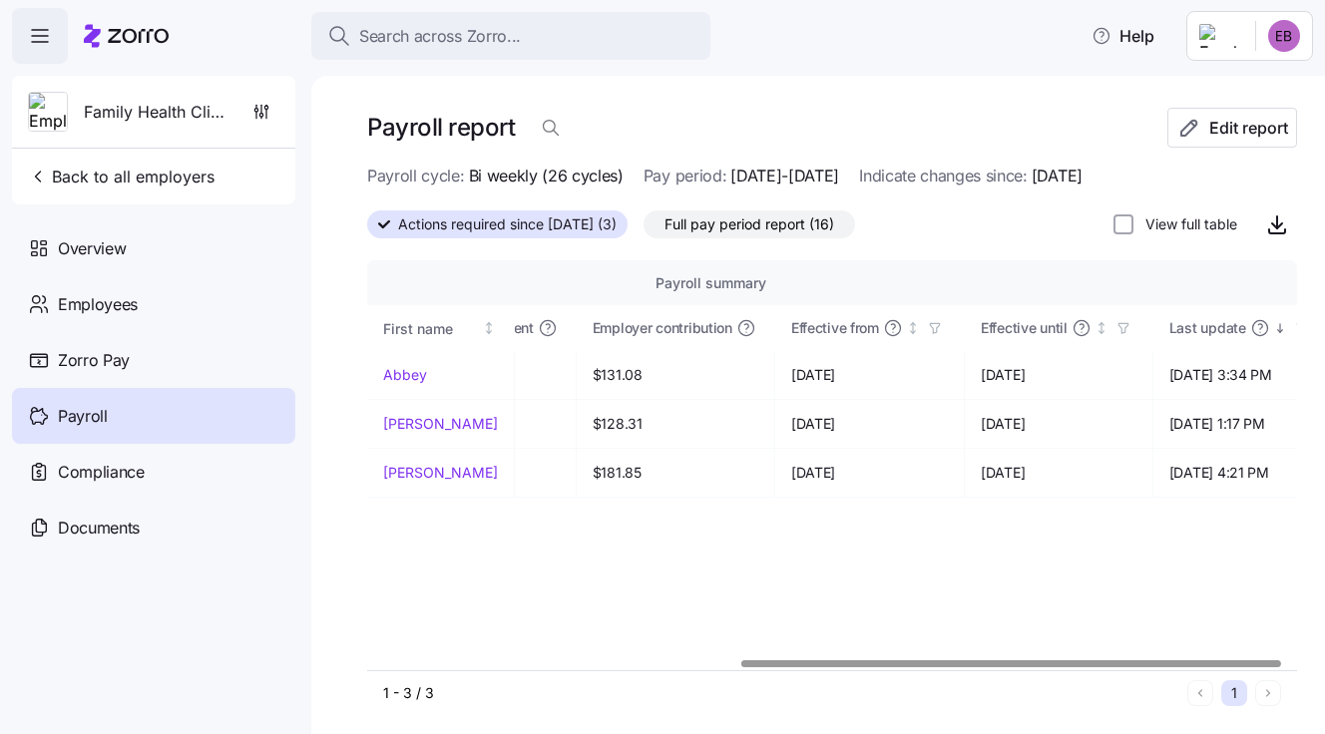
click at [1176, 660] on div at bounding box center [1010, 663] width 539 height 7
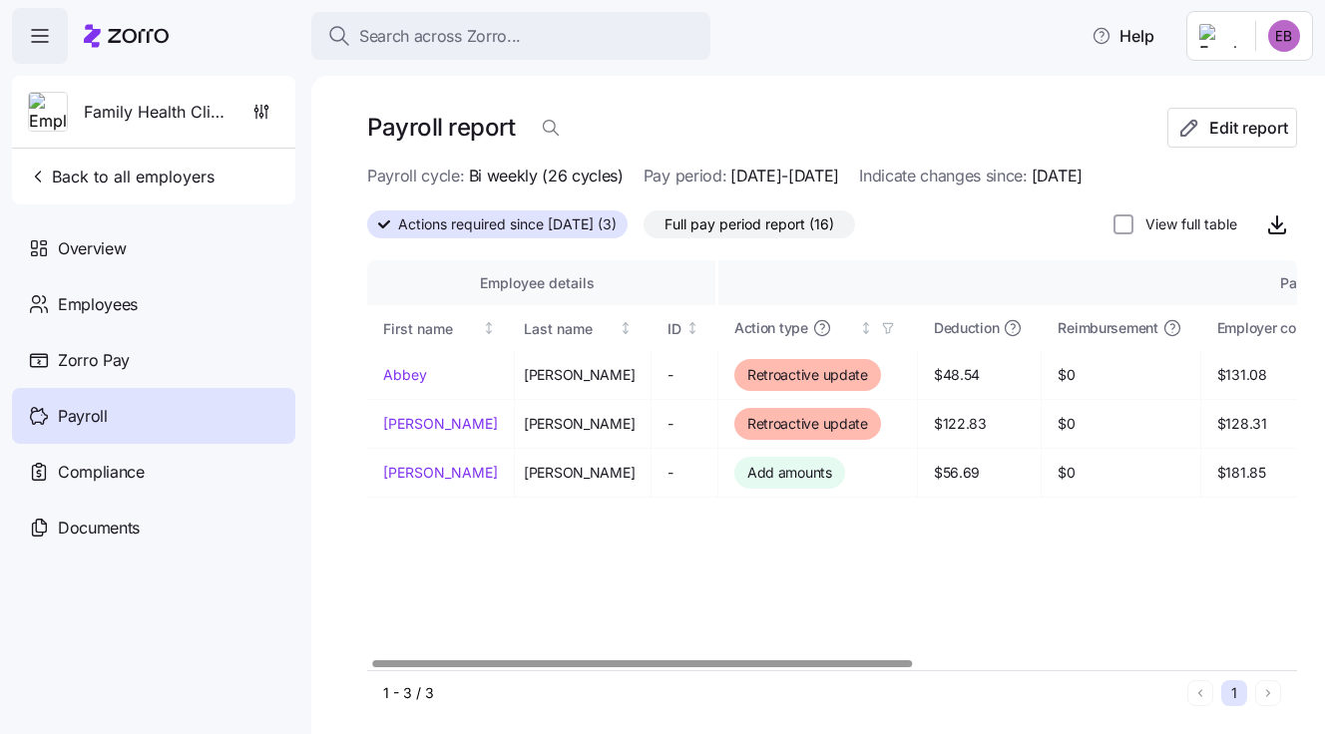
scroll to position [0, 0]
click at [438, 660] on div at bounding box center [638, 663] width 539 height 7
click at [723, 225] on span "Full pay period report (16)" at bounding box center [749, 224] width 170 height 26
click at [643, 229] on input "Full pay period report (16)" at bounding box center [643, 229] width 0 height 0
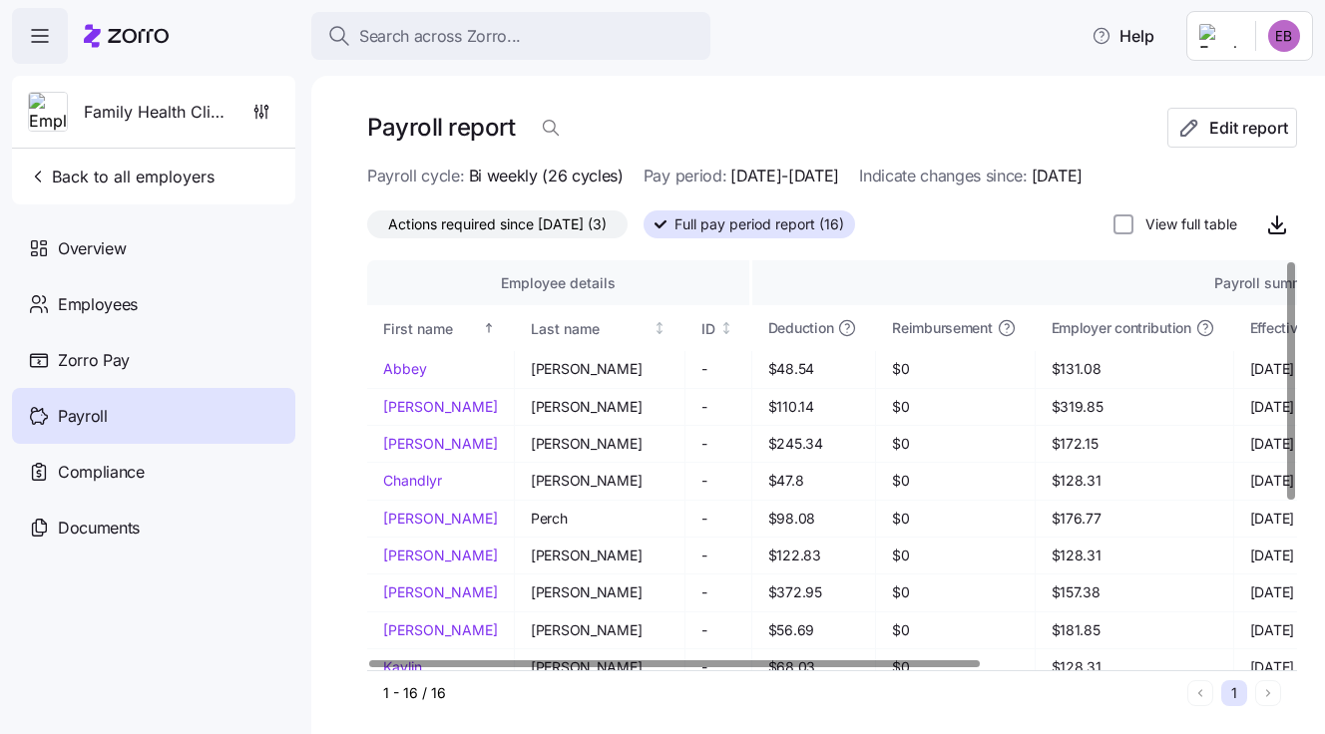
click at [512, 660] on div at bounding box center [674, 663] width 610 height 7
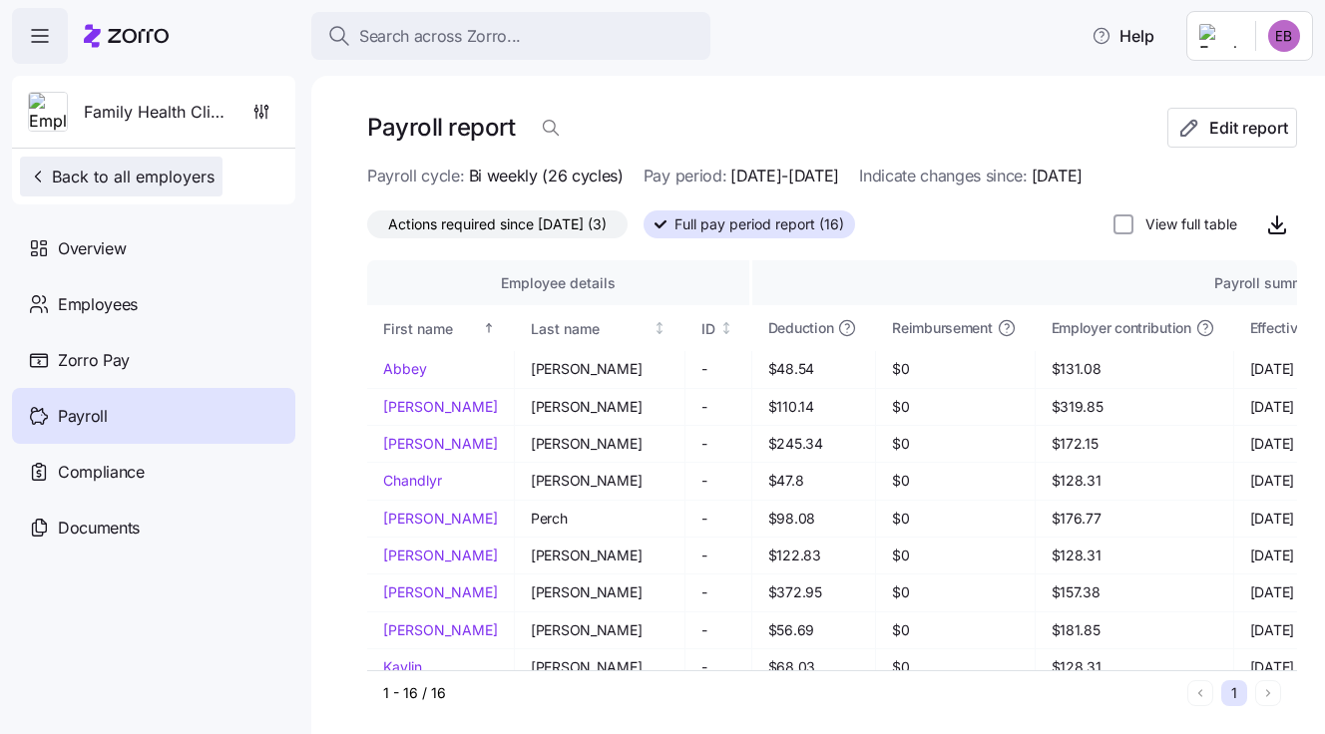
click at [77, 178] on span "Back to all employers" at bounding box center [121, 177] width 187 height 24
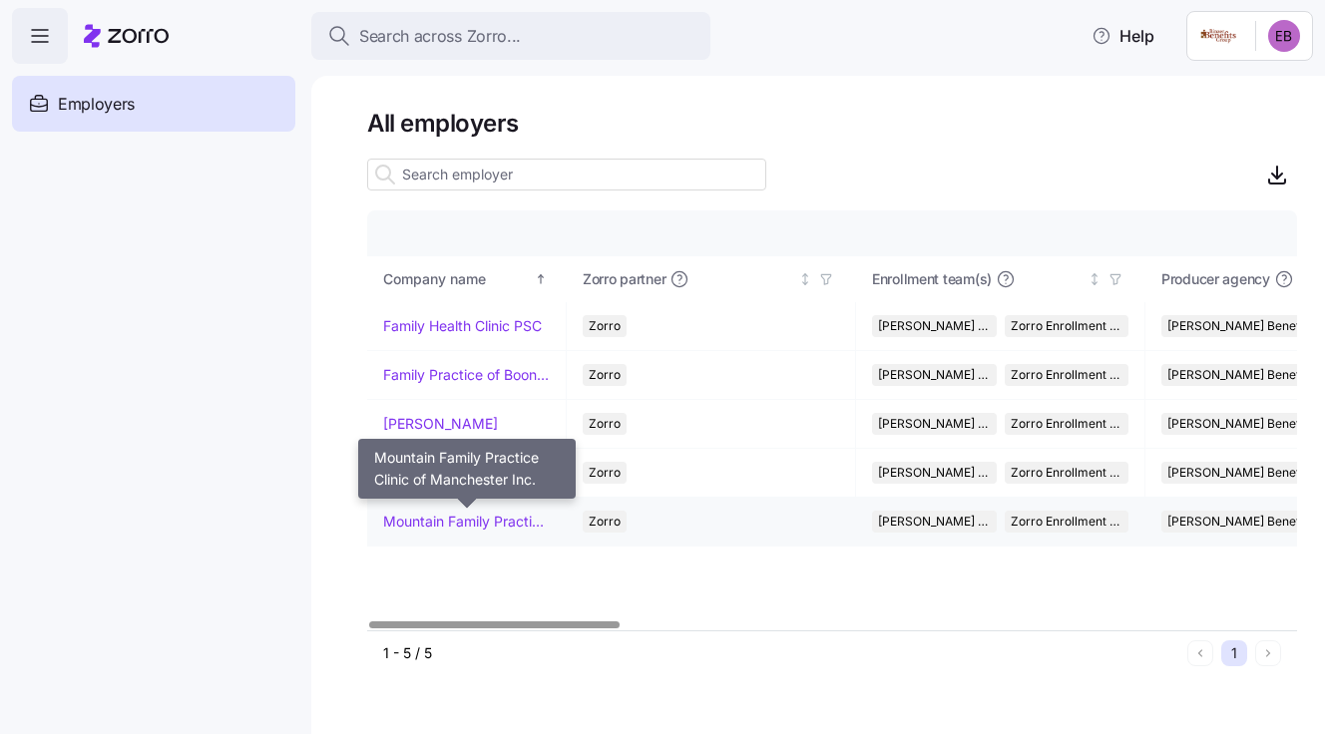
click at [459, 517] on link "Mountain Family Practice Clinic of Manchester Inc." at bounding box center [466, 522] width 167 height 20
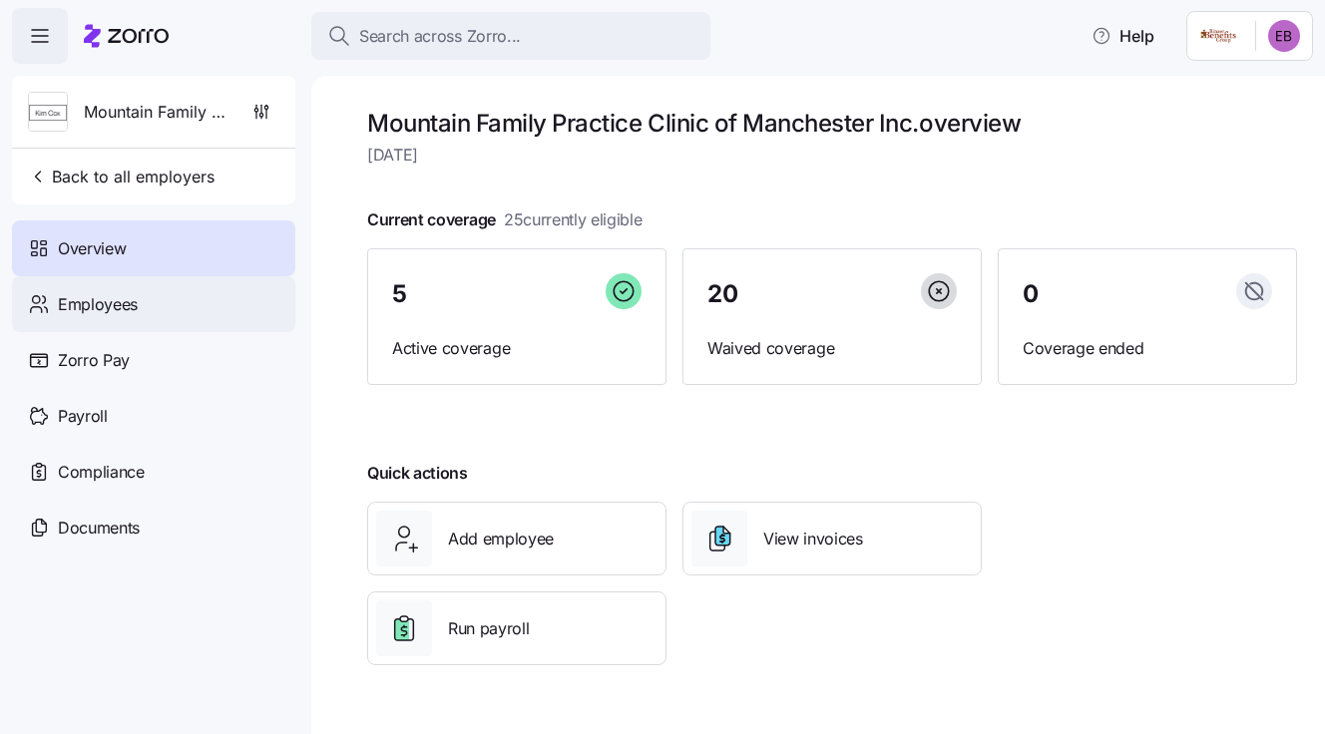
click at [100, 297] on span "Employees" at bounding box center [98, 304] width 80 height 25
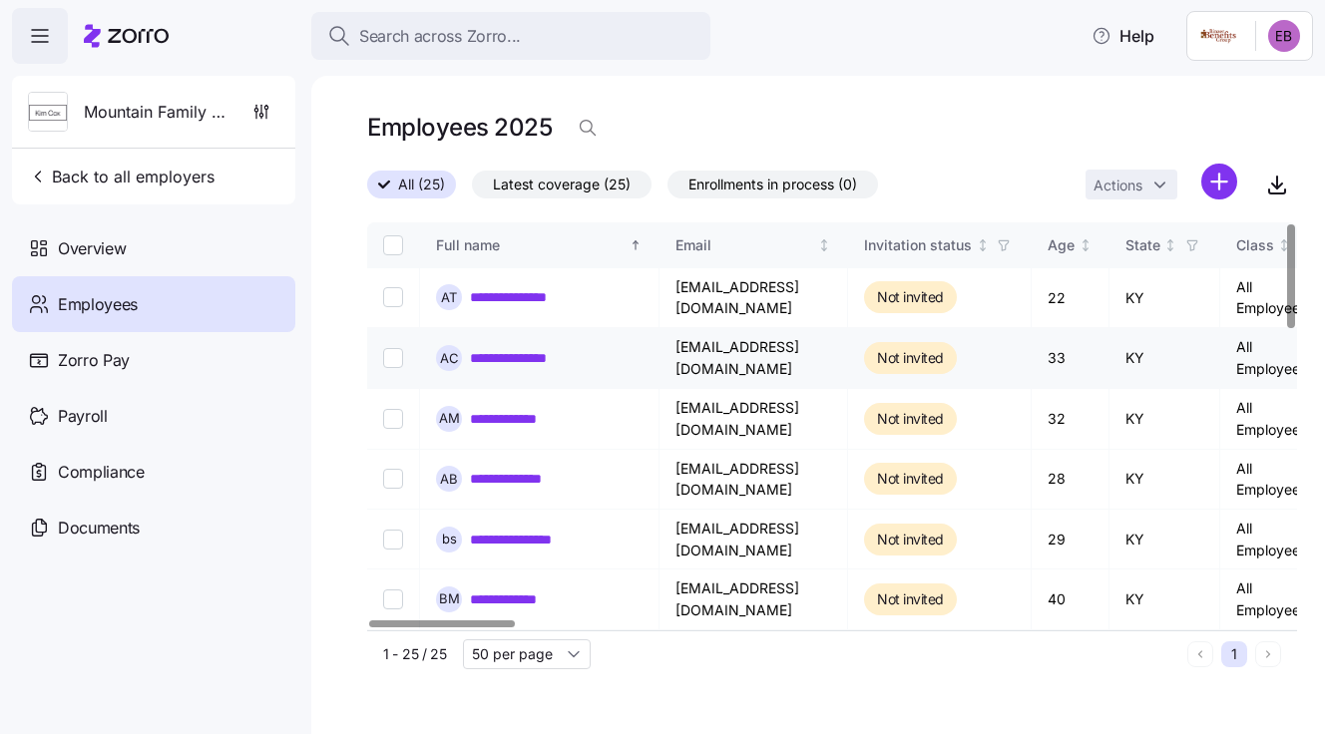
click at [544, 359] on link "**********" at bounding box center [523, 358] width 107 height 20
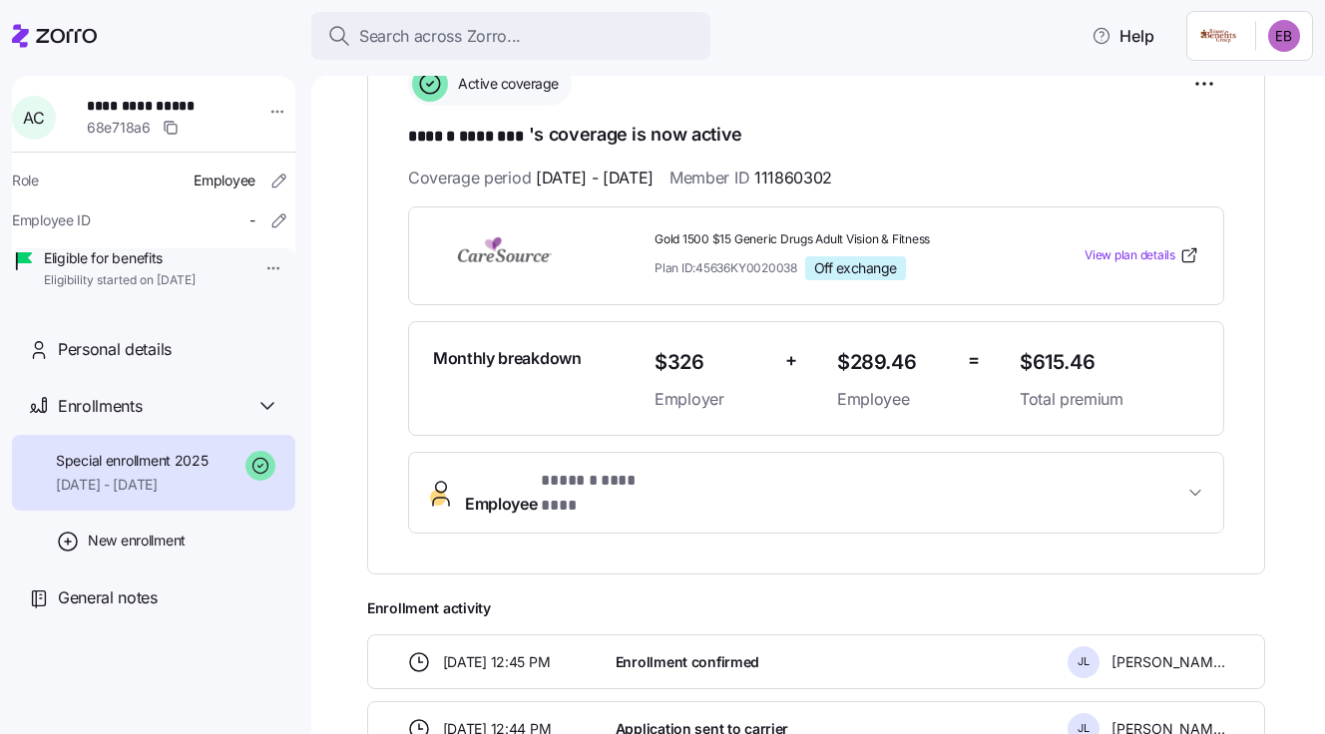
scroll to position [298, 0]
